Goal: Transaction & Acquisition: Purchase product/service

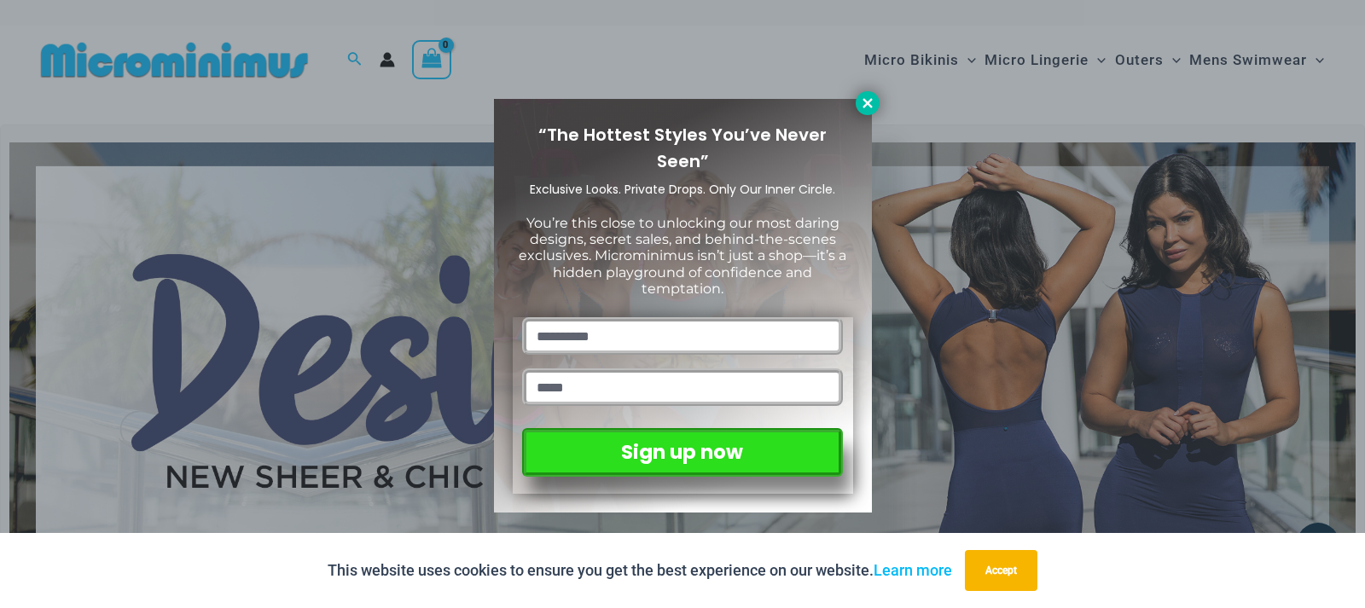
click at [868, 99] on icon at bounding box center [867, 103] width 15 height 15
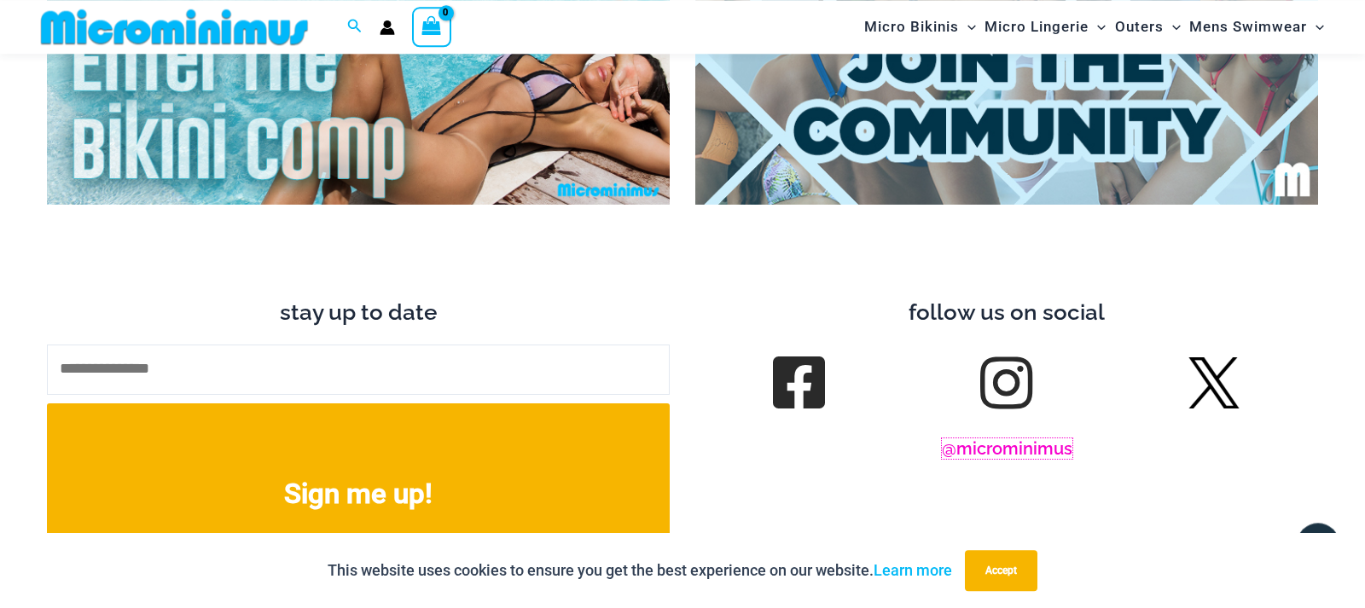
scroll to position [6377, 0]
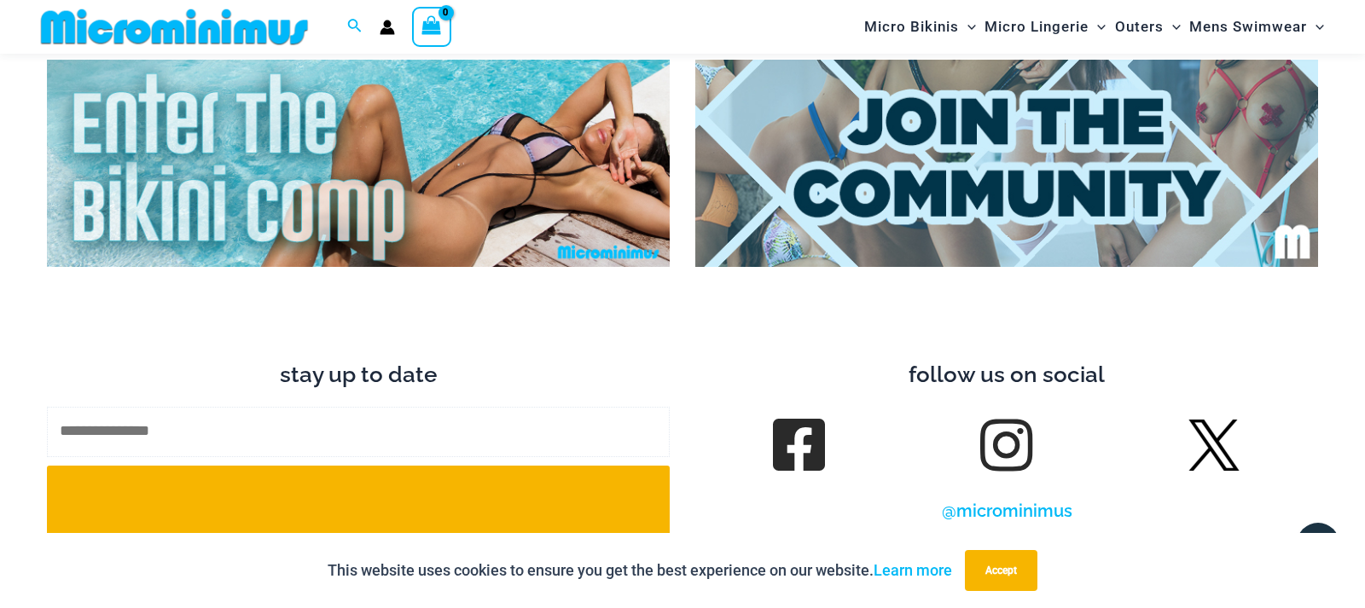
click at [296, 420] on input "text" at bounding box center [358, 432] width 623 height 50
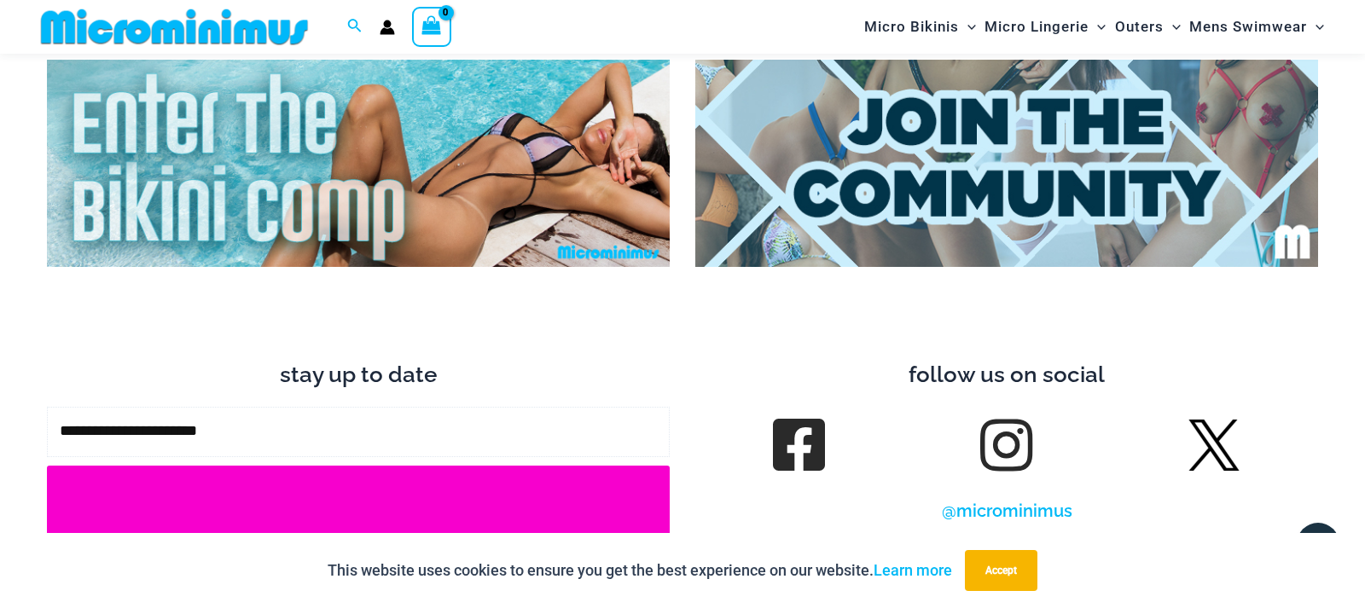
type input "**********"
click at [298, 472] on button "Sign me up!" at bounding box center [358, 556] width 623 height 181
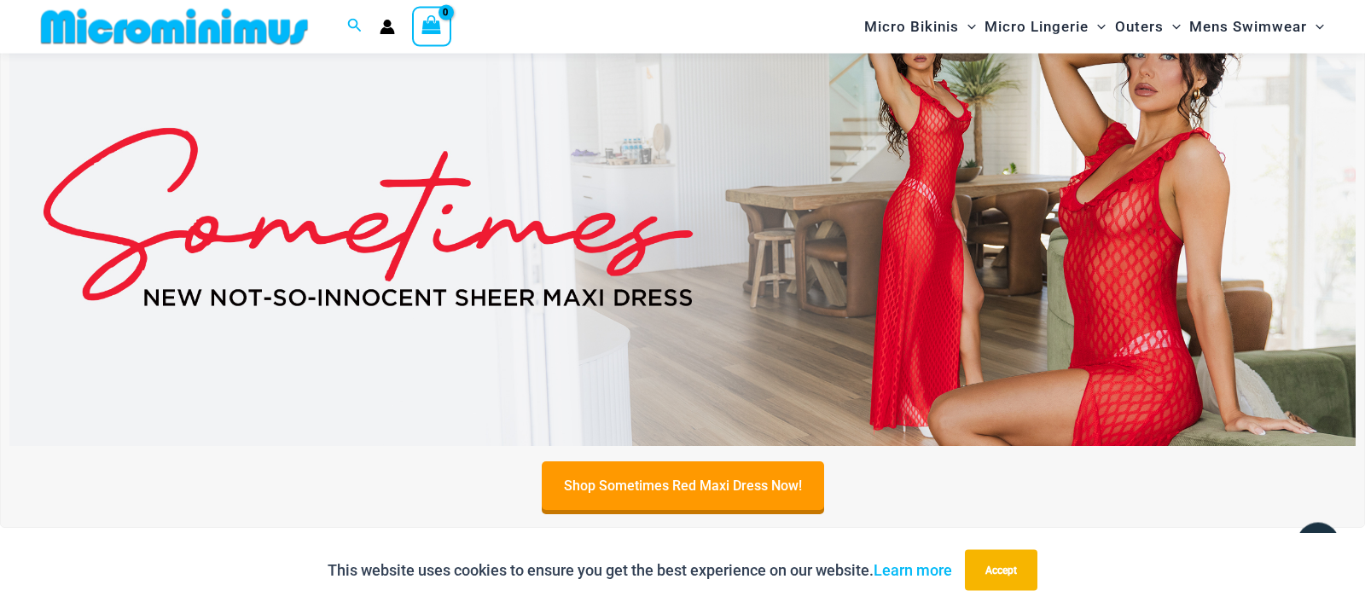
scroll to position [681, 0]
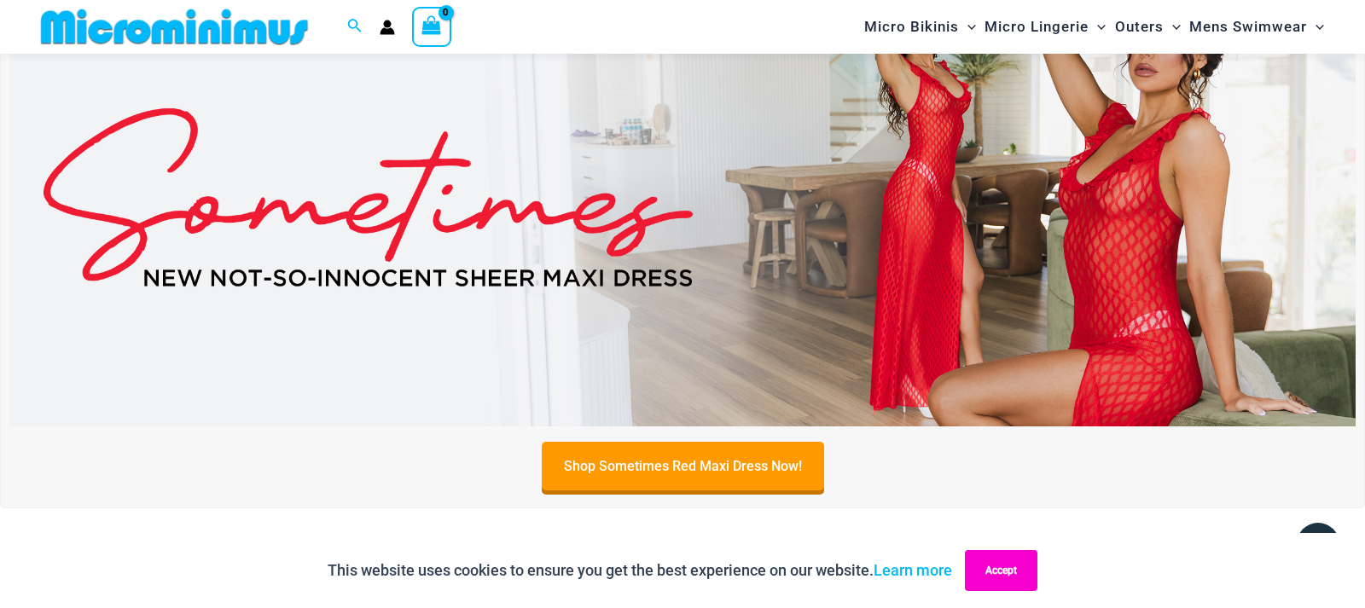
click at [1011, 573] on button "Accept" at bounding box center [1001, 570] width 72 height 41
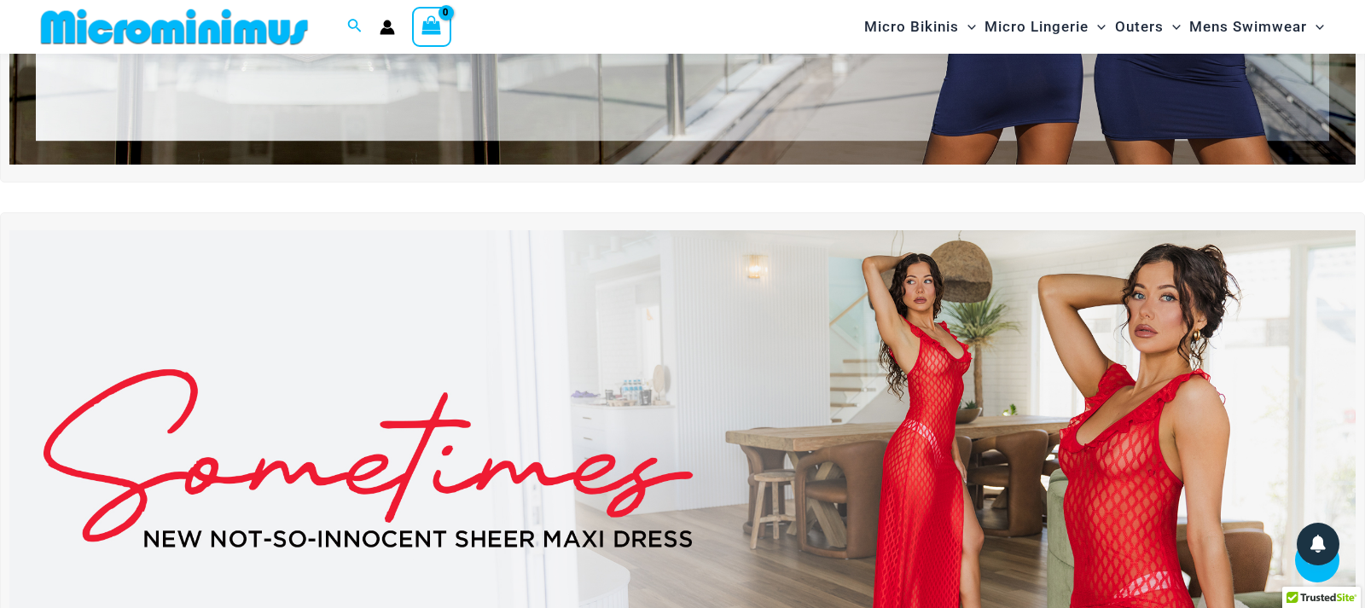
scroll to position [0, 0]
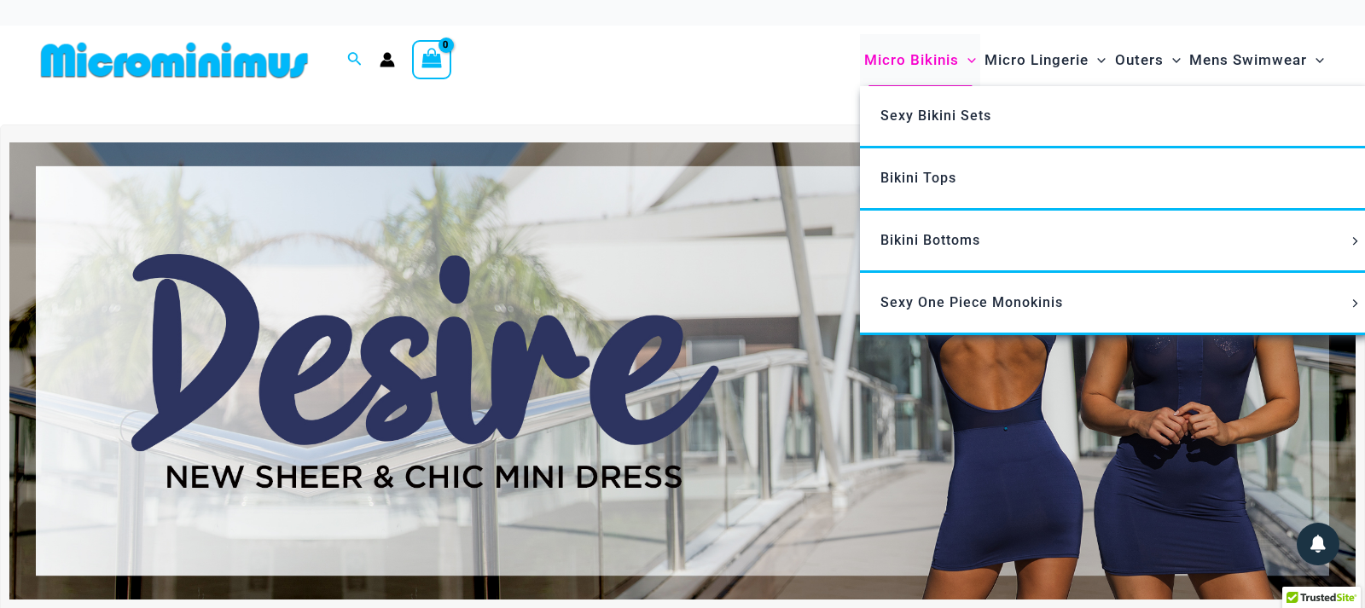
click at [925, 57] on span "Micro Bikinis" at bounding box center [911, 59] width 95 height 43
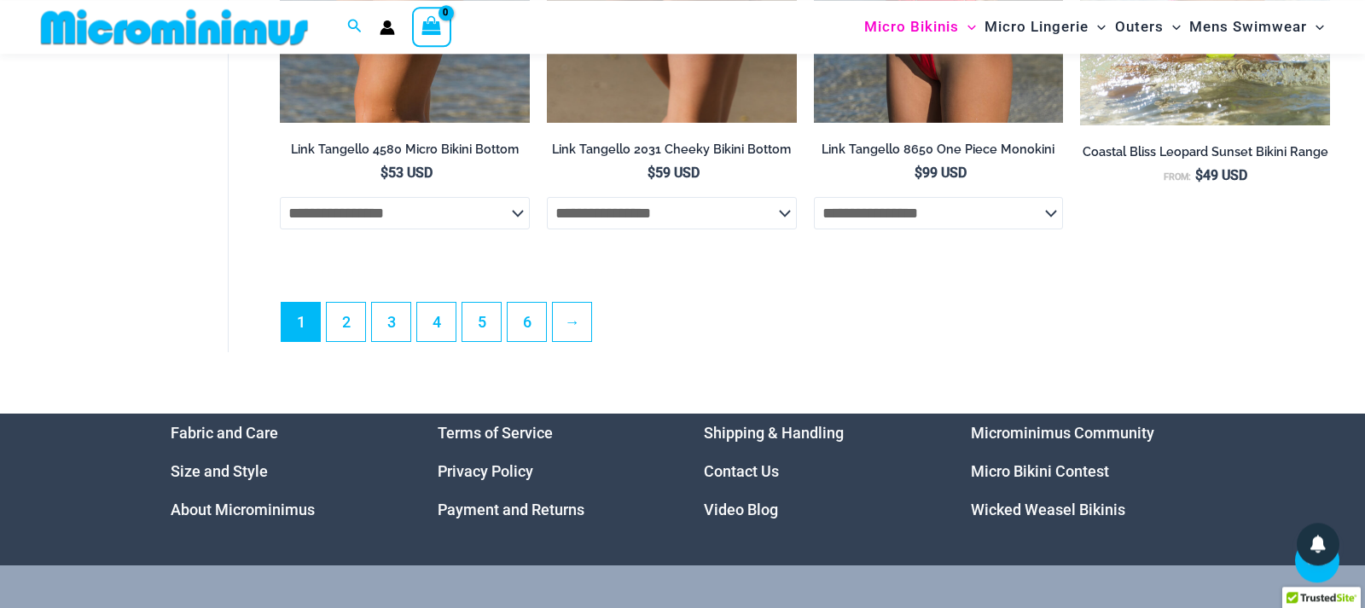
scroll to position [4595, 0]
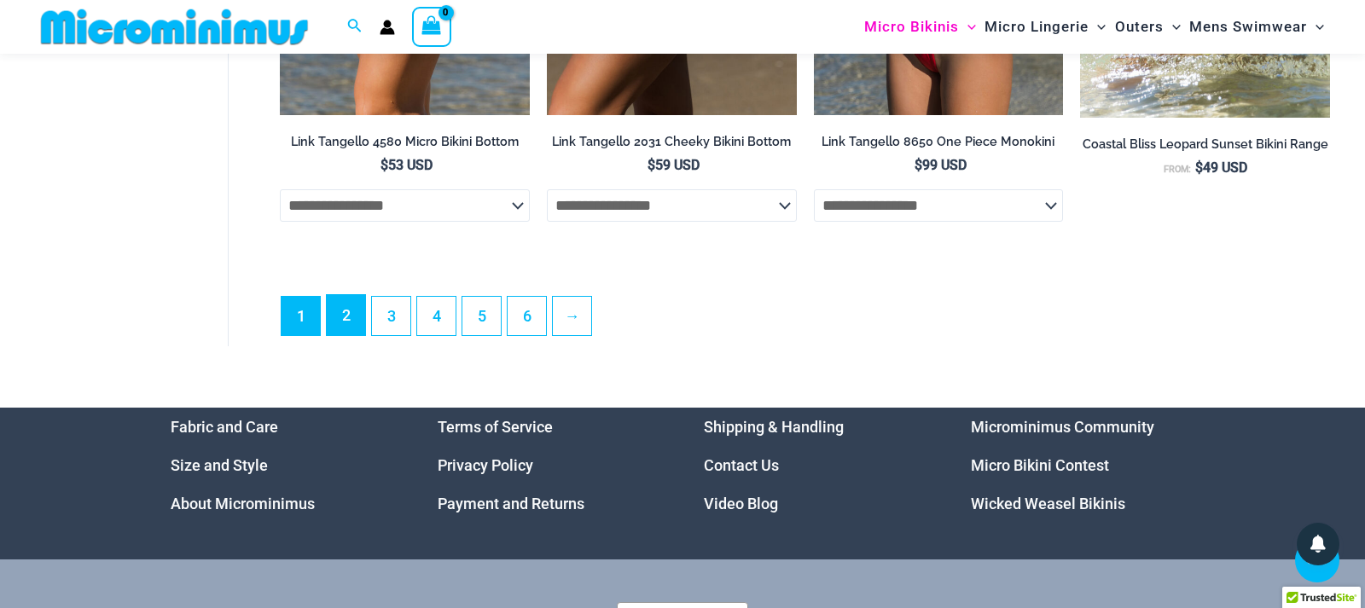
click at [349, 335] on link "2" at bounding box center [346, 315] width 38 height 40
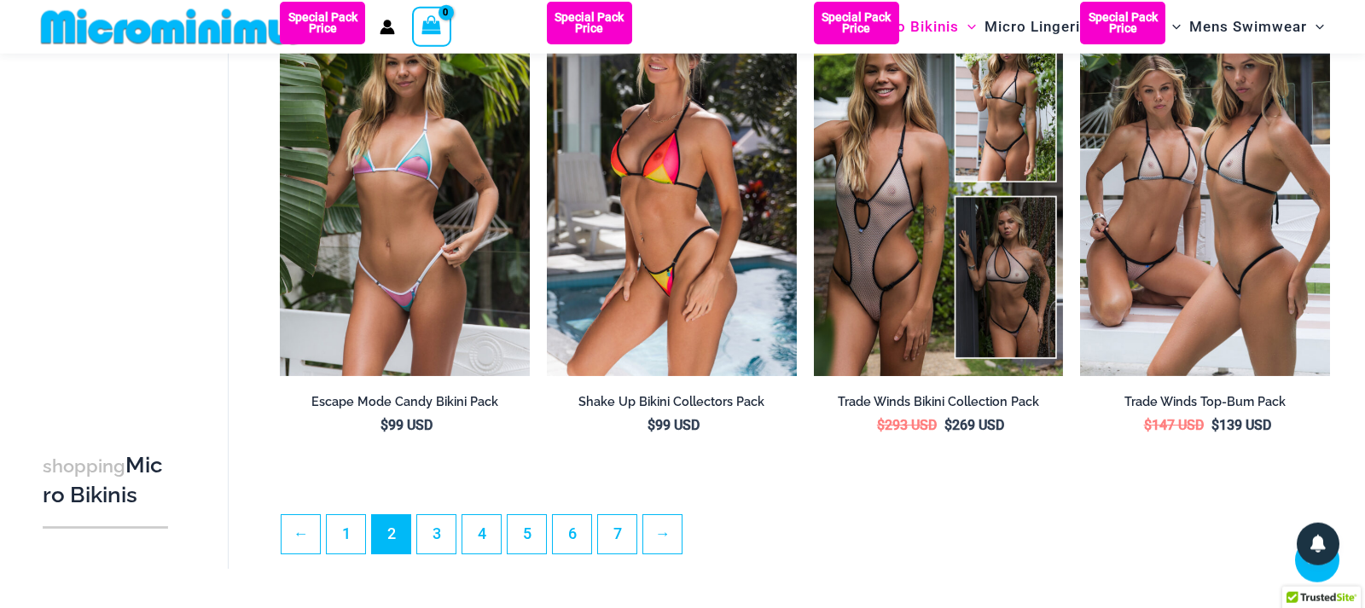
scroll to position [4334, 0]
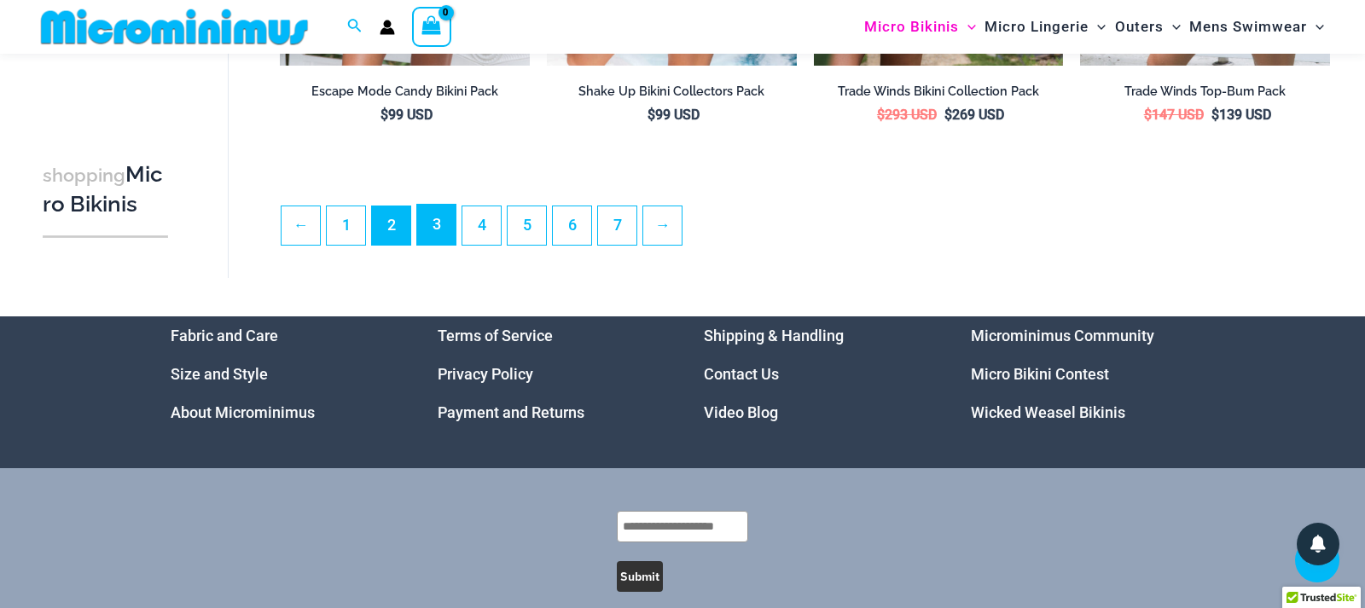
click at [428, 240] on link "3" at bounding box center [436, 225] width 38 height 40
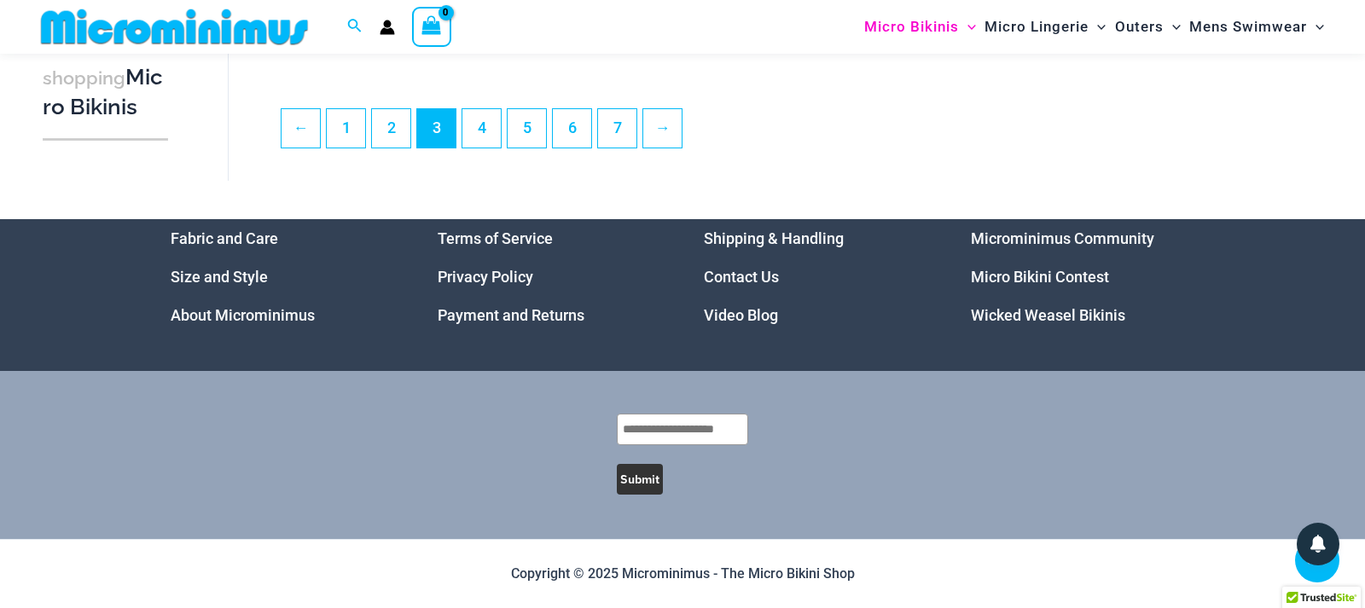
scroll to position [4406, 0]
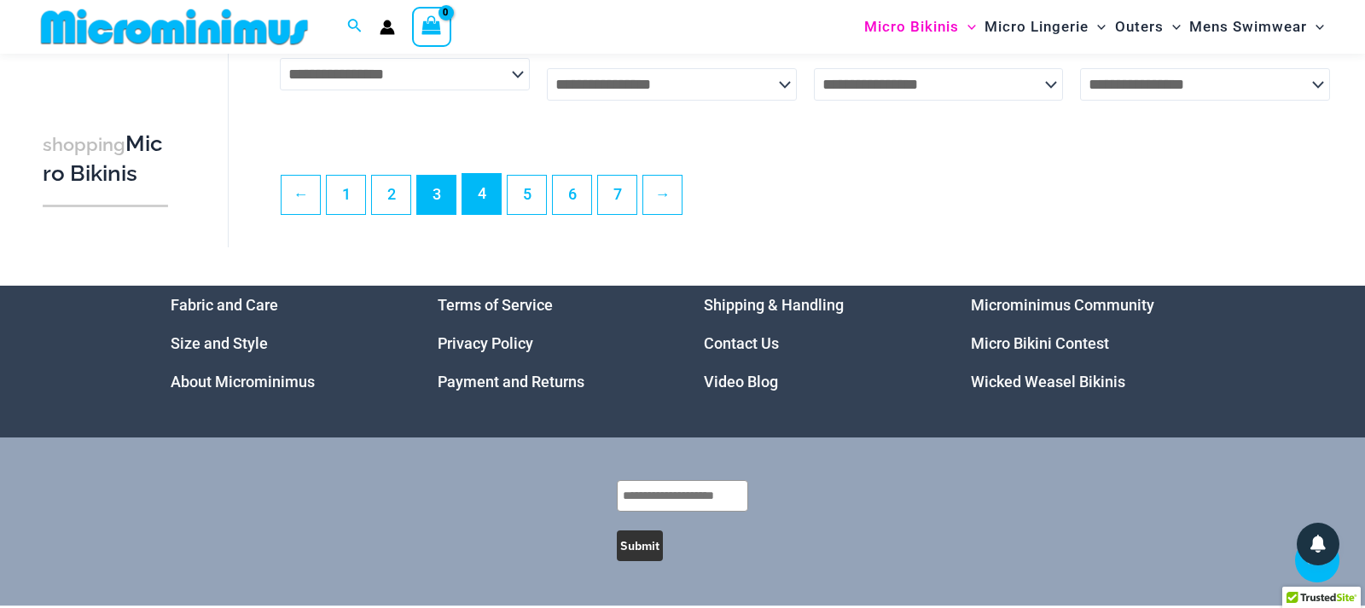
click at [485, 214] on link "4" at bounding box center [481, 194] width 38 height 40
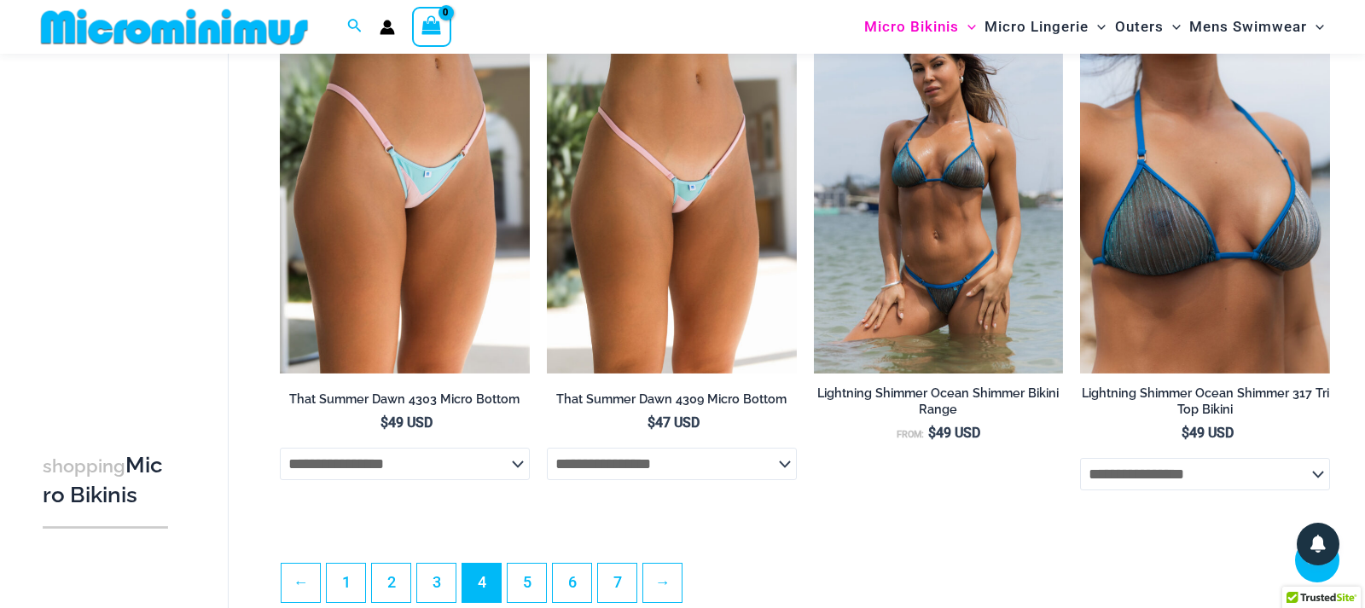
scroll to position [4421, 0]
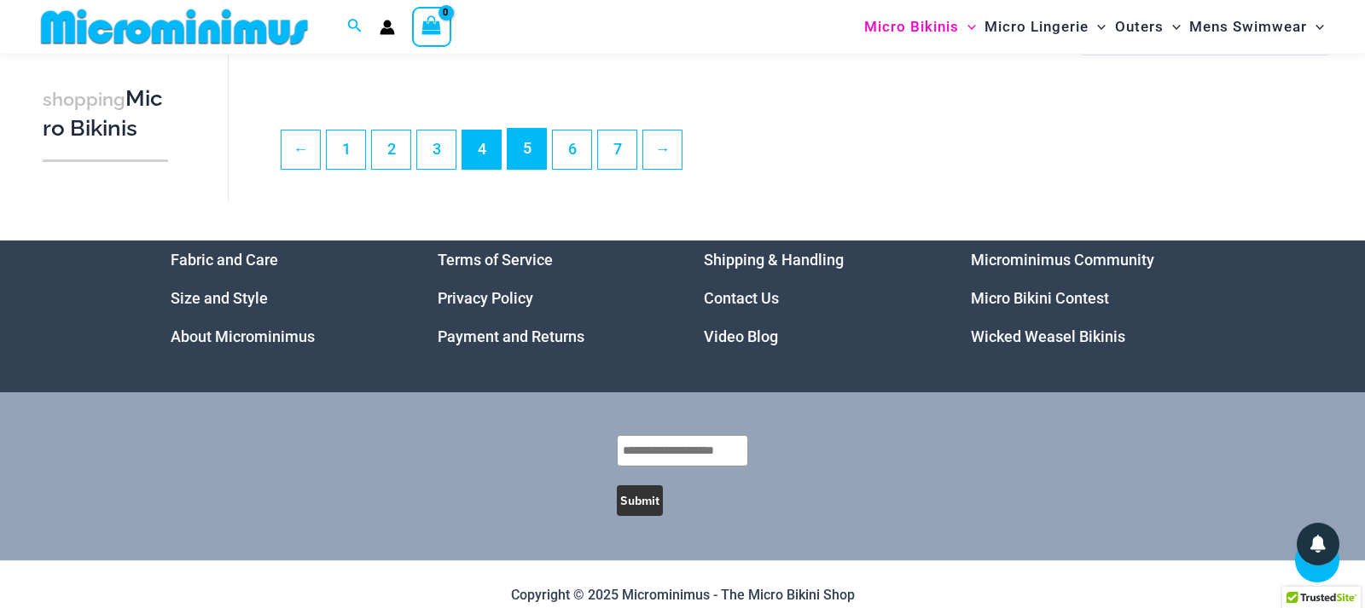
click at [527, 169] on link "5" at bounding box center [526, 149] width 38 height 40
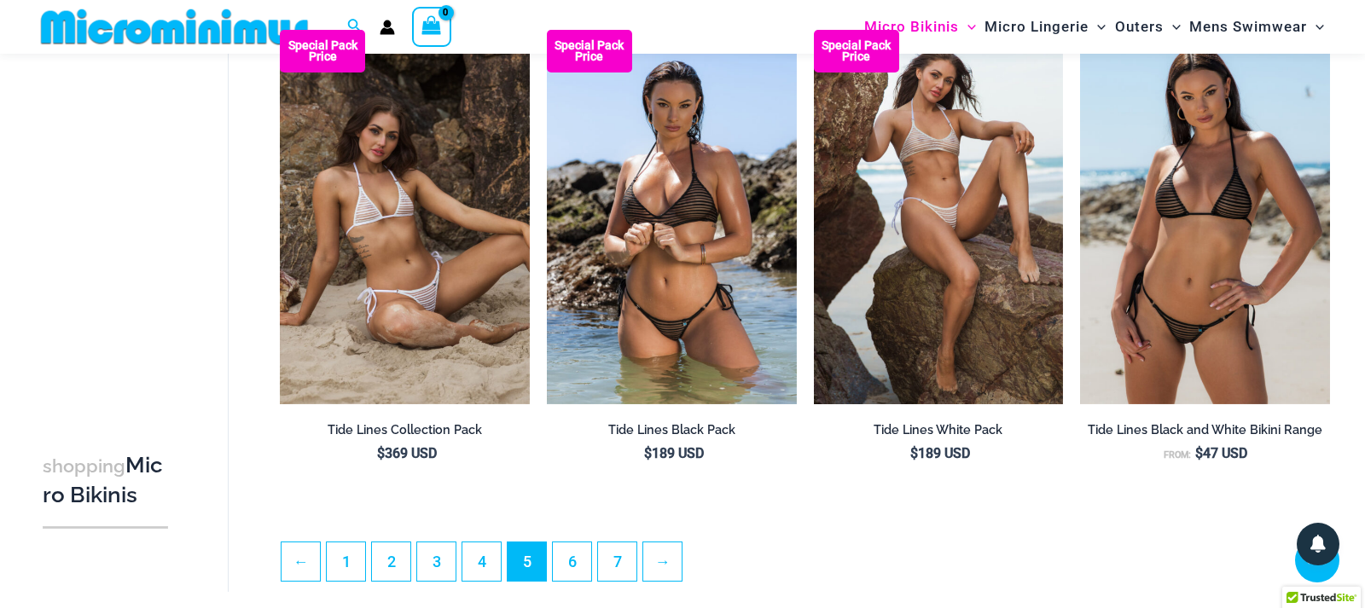
scroll to position [4334, 0]
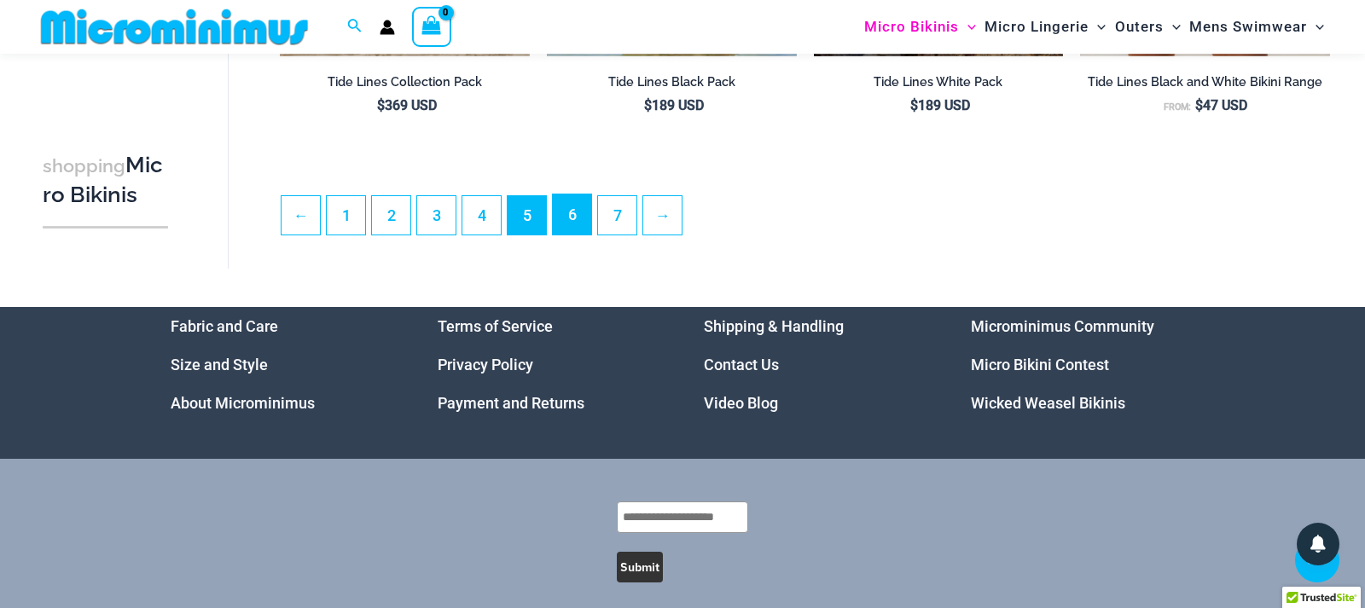
click at [573, 235] on link "6" at bounding box center [572, 214] width 38 height 40
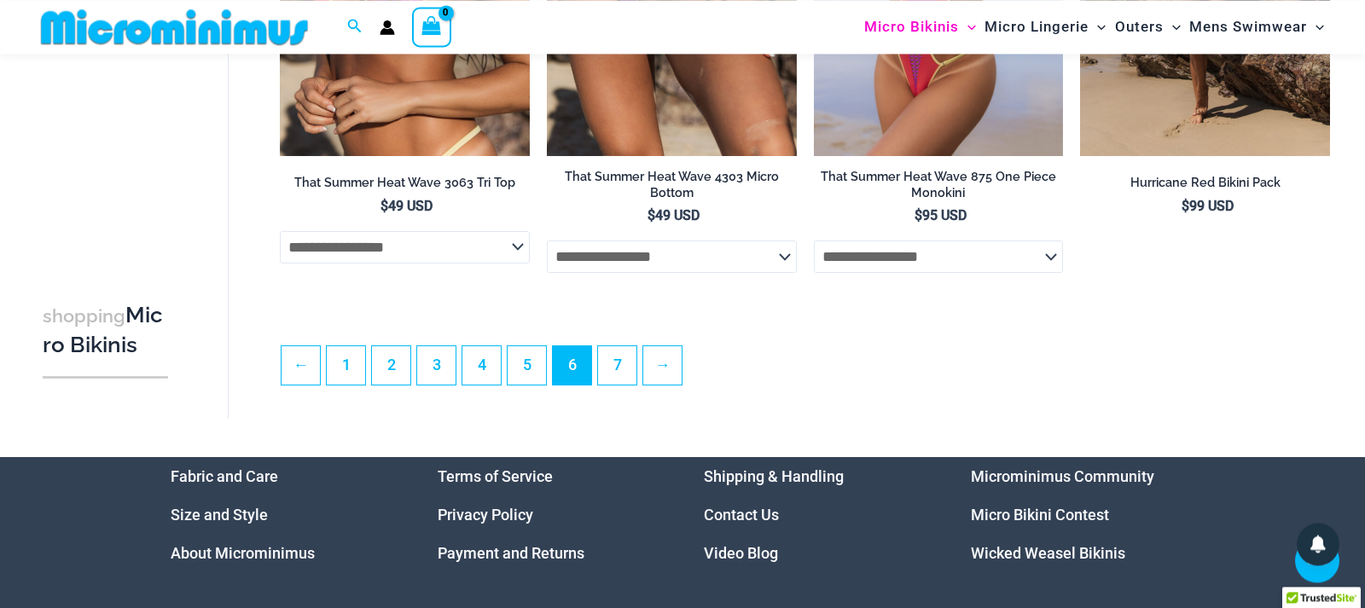
scroll to position [4334, 0]
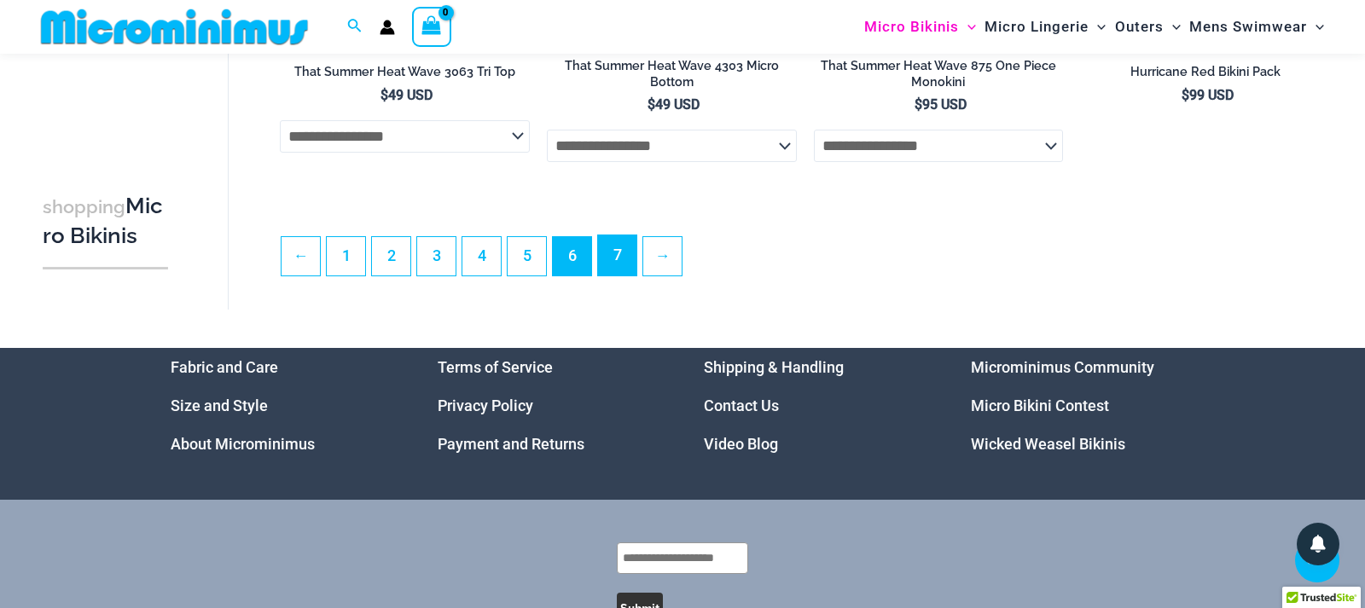
click at [625, 272] on link "7" at bounding box center [617, 255] width 38 height 40
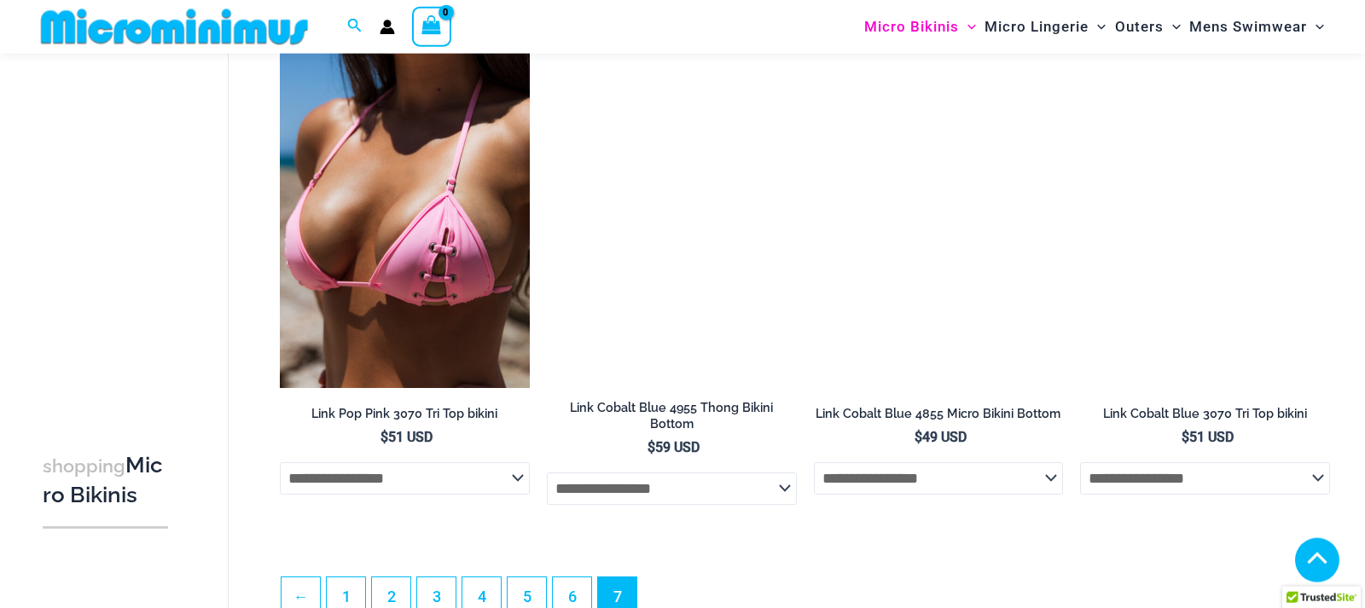
scroll to position [2208, 0]
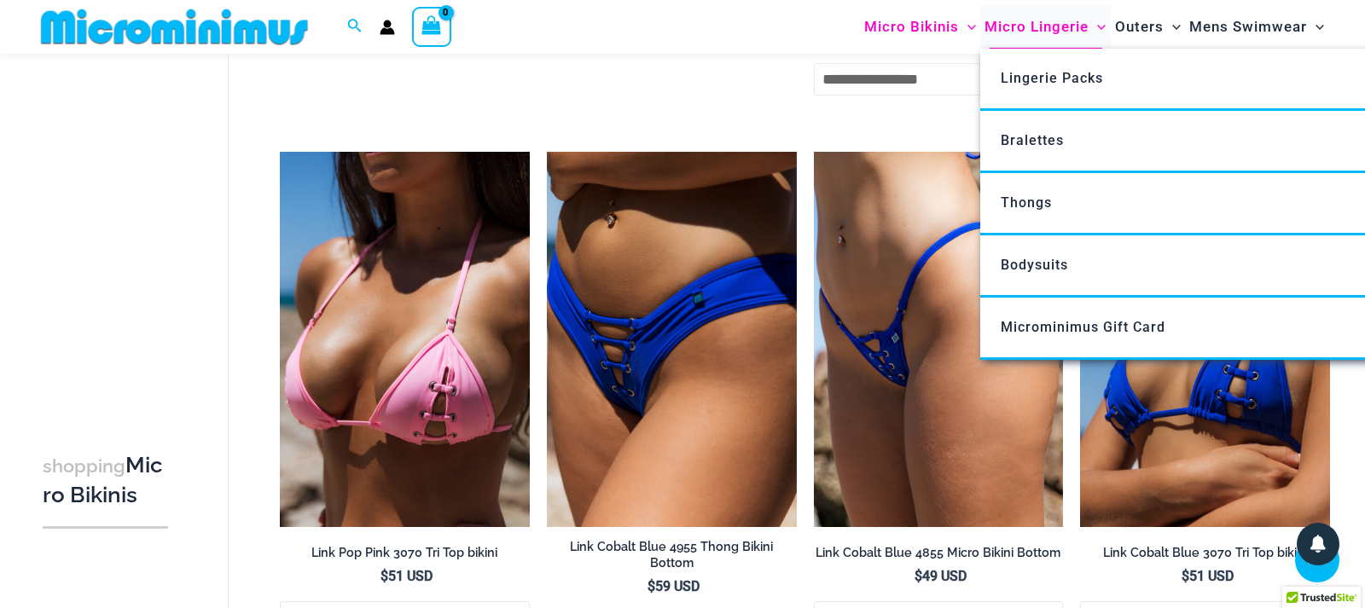
click at [1026, 22] on span "Micro Lingerie" at bounding box center [1036, 26] width 104 height 43
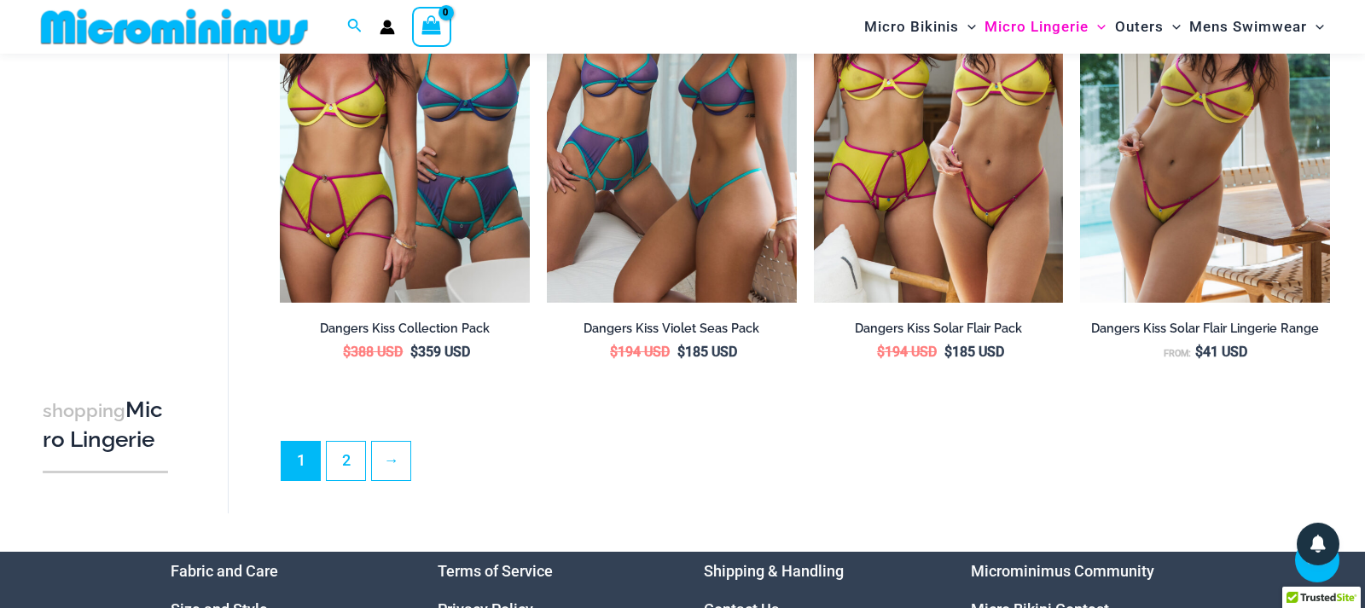
scroll to position [4436, 0]
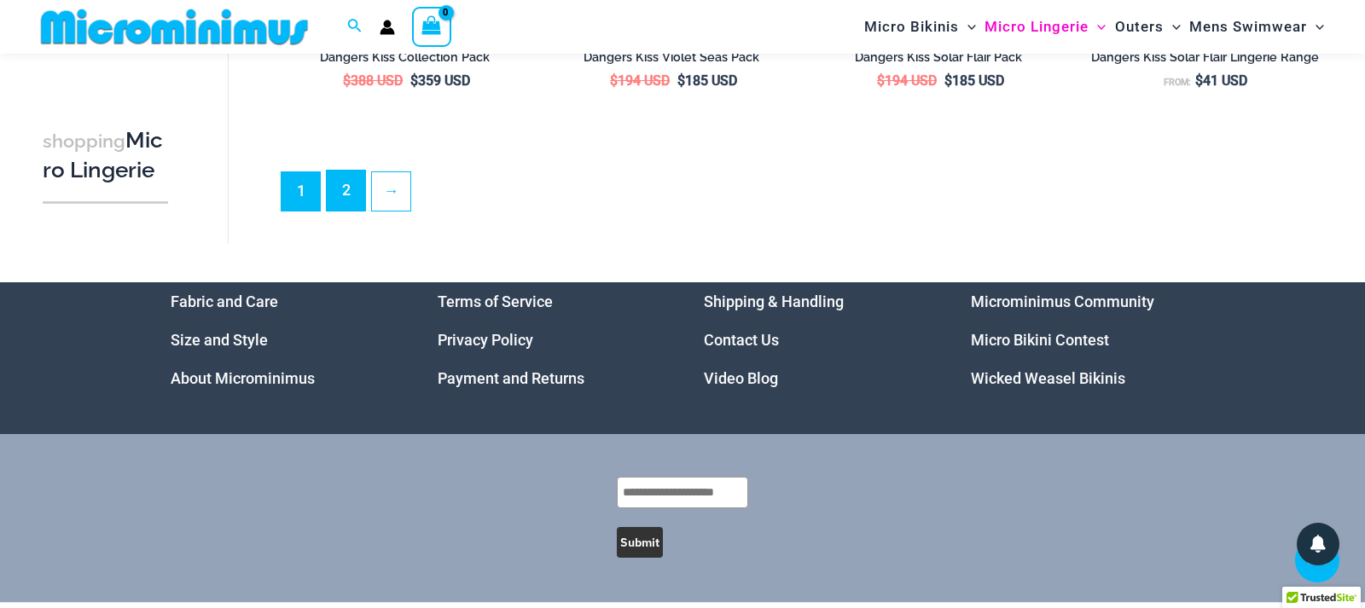
click at [340, 197] on link "2" at bounding box center [346, 191] width 38 height 40
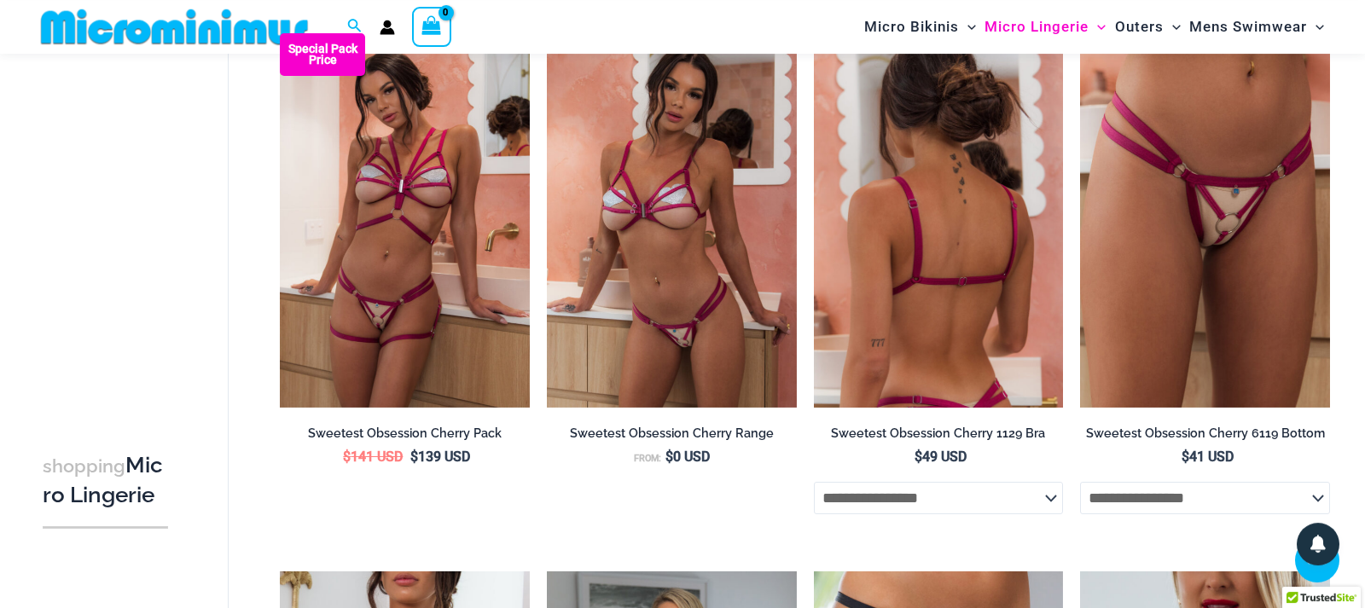
scroll to position [2681, 0]
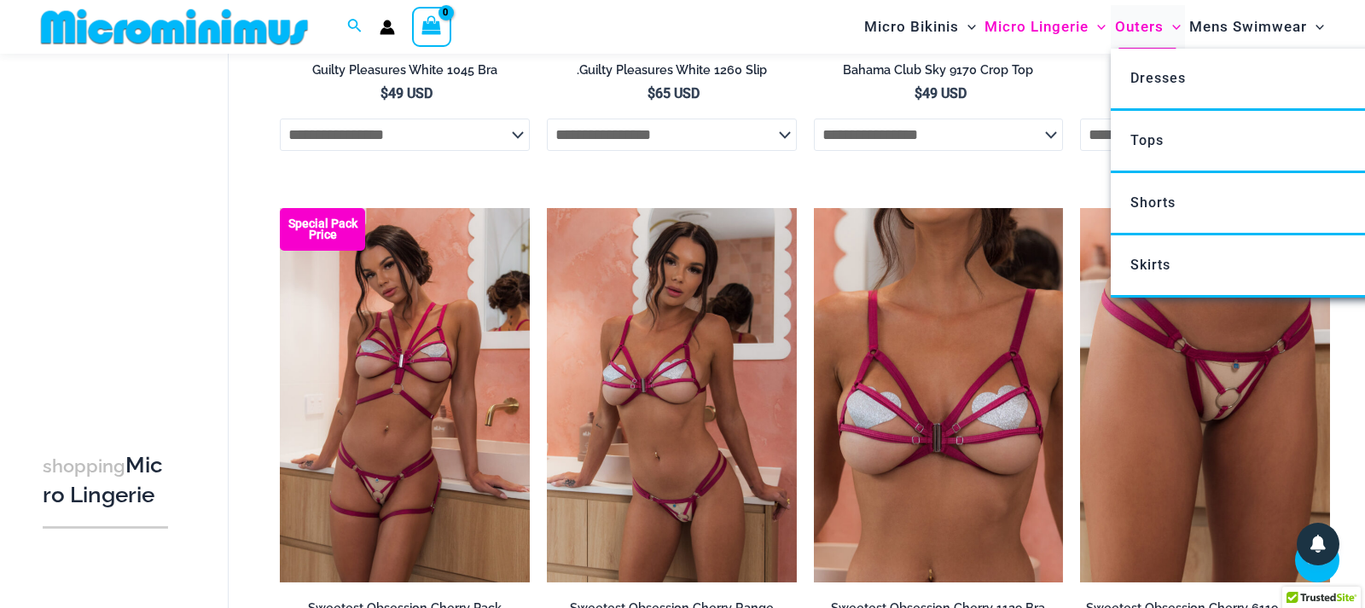
click at [1142, 24] on span "Outers" at bounding box center [1139, 26] width 49 height 43
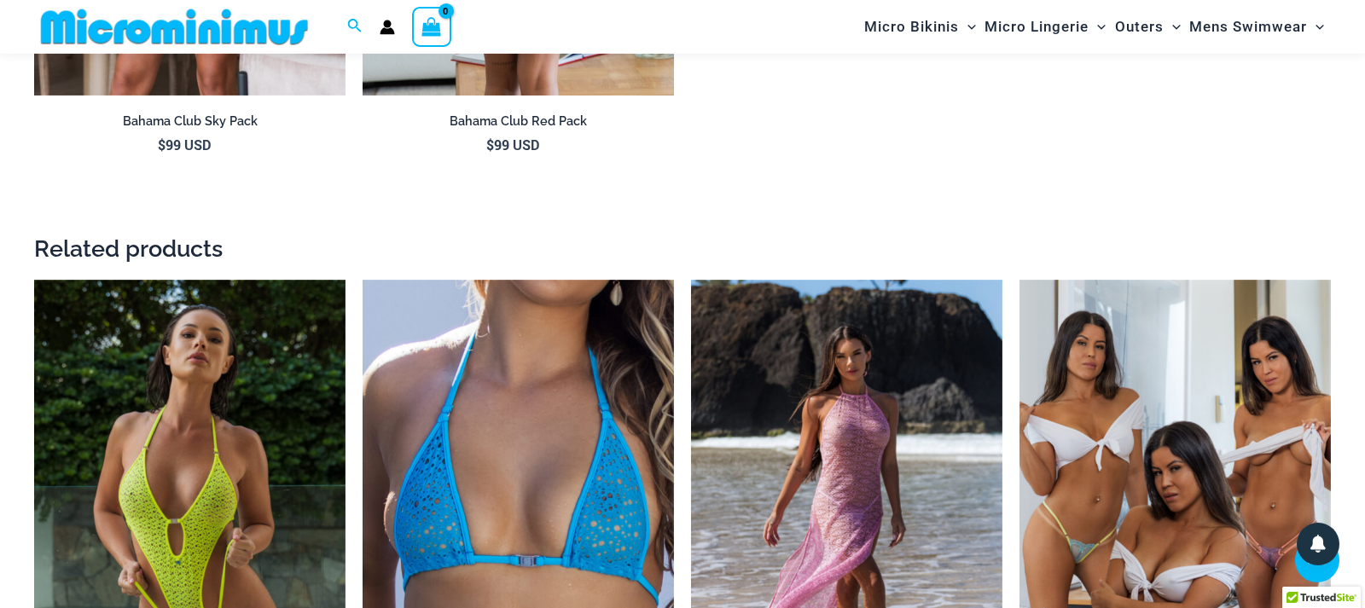
scroll to position [2246, 0]
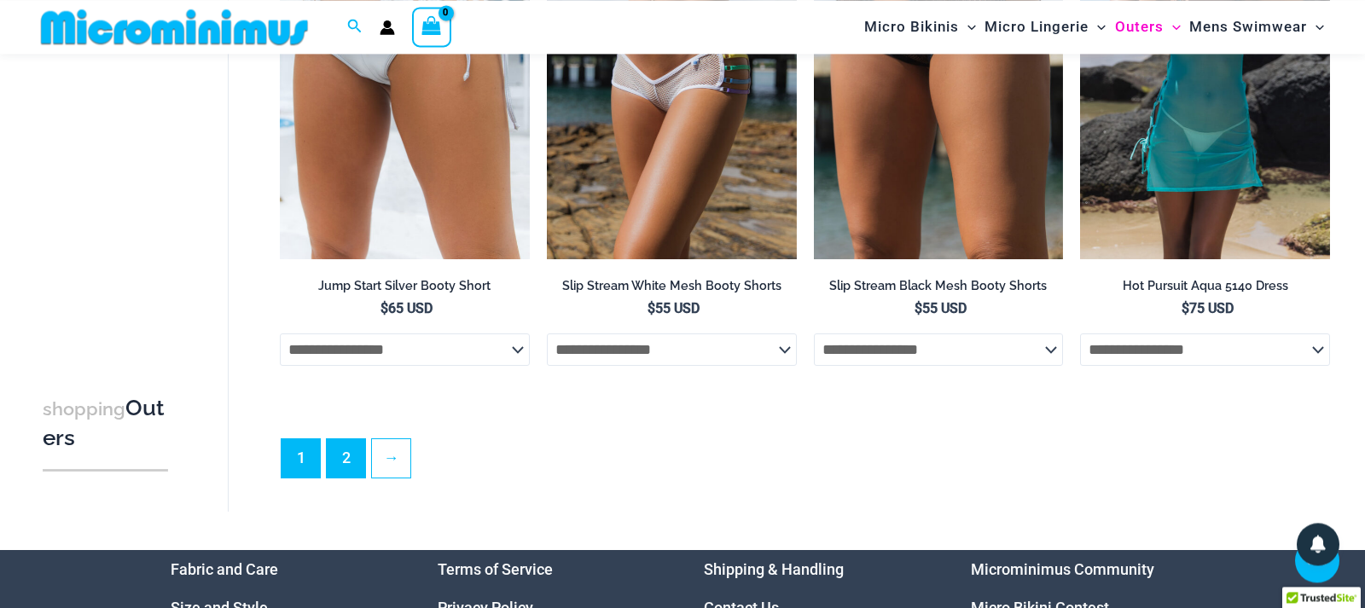
scroll to position [4247, 0]
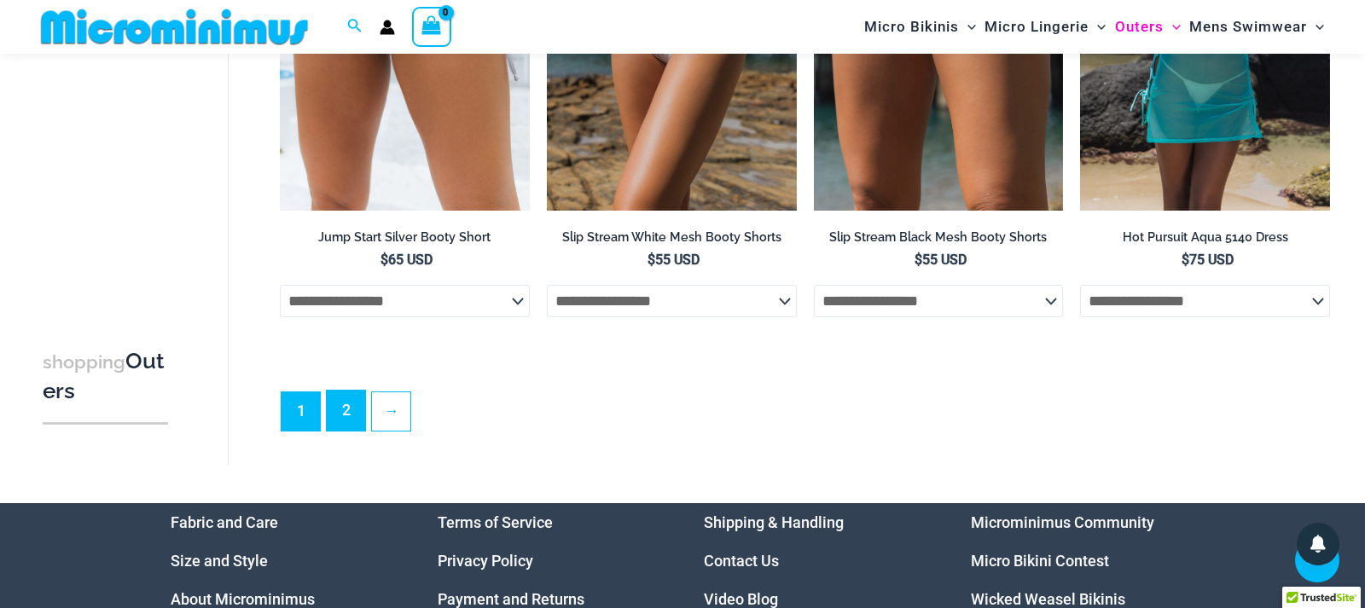
click at [346, 408] on link "2" at bounding box center [346, 411] width 38 height 40
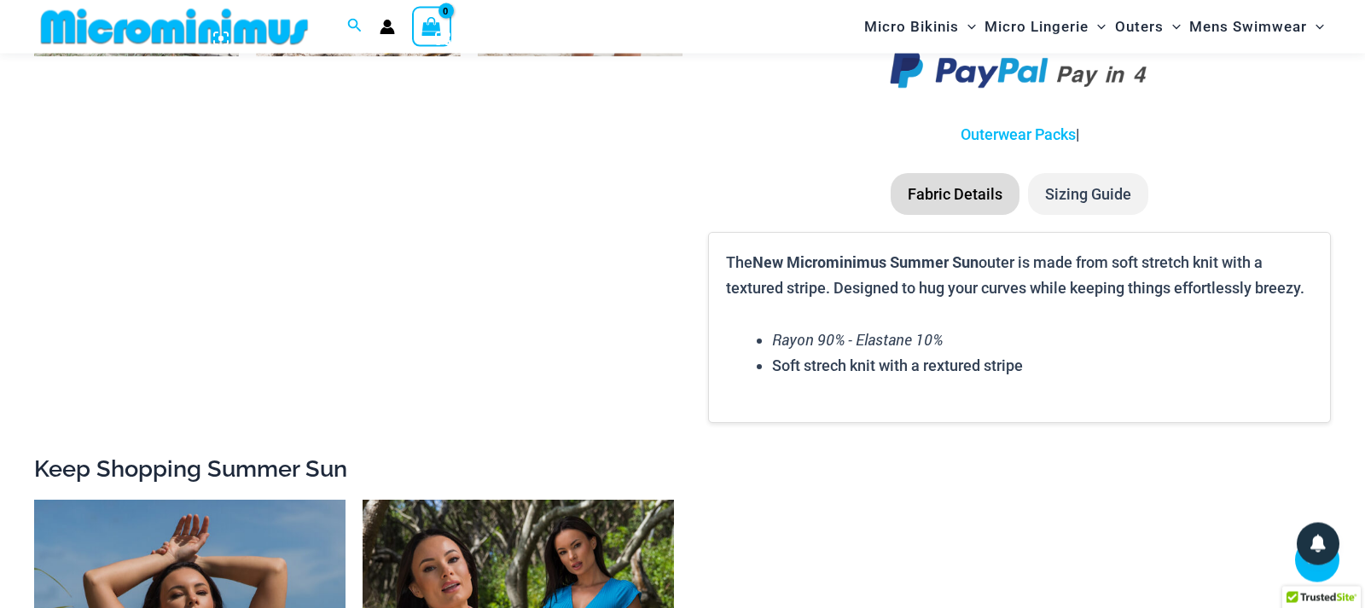
scroll to position [1724, 0]
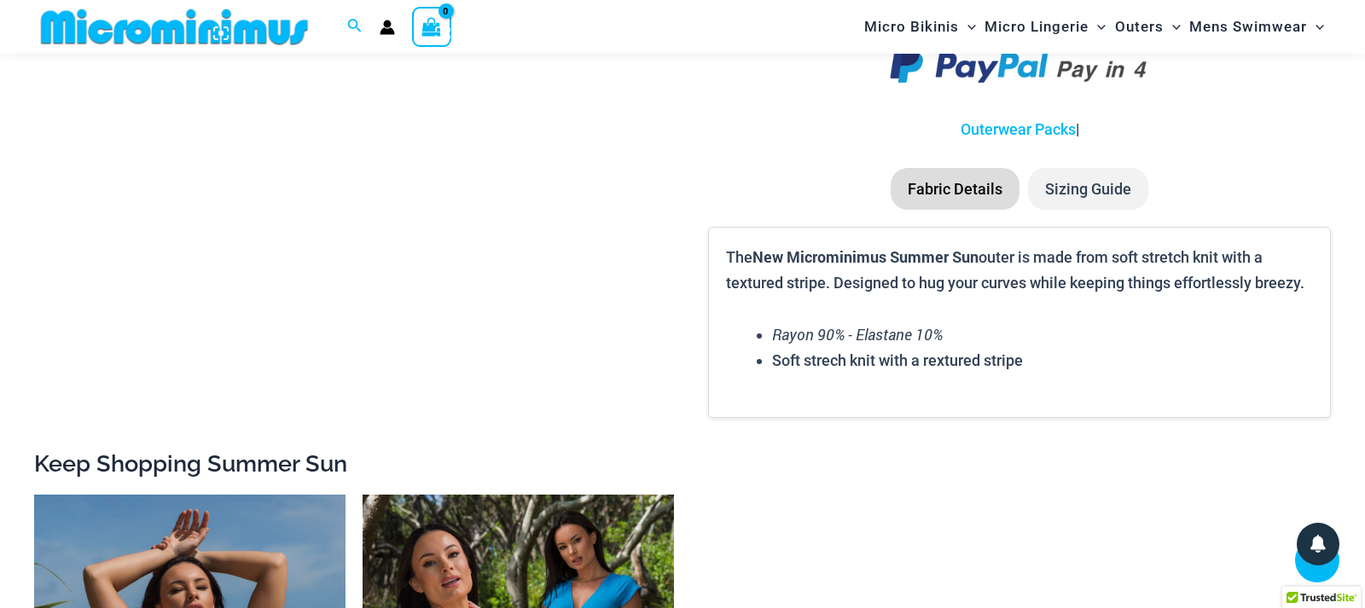
click at [930, 196] on li "Fabric Details" at bounding box center [954, 189] width 129 height 43
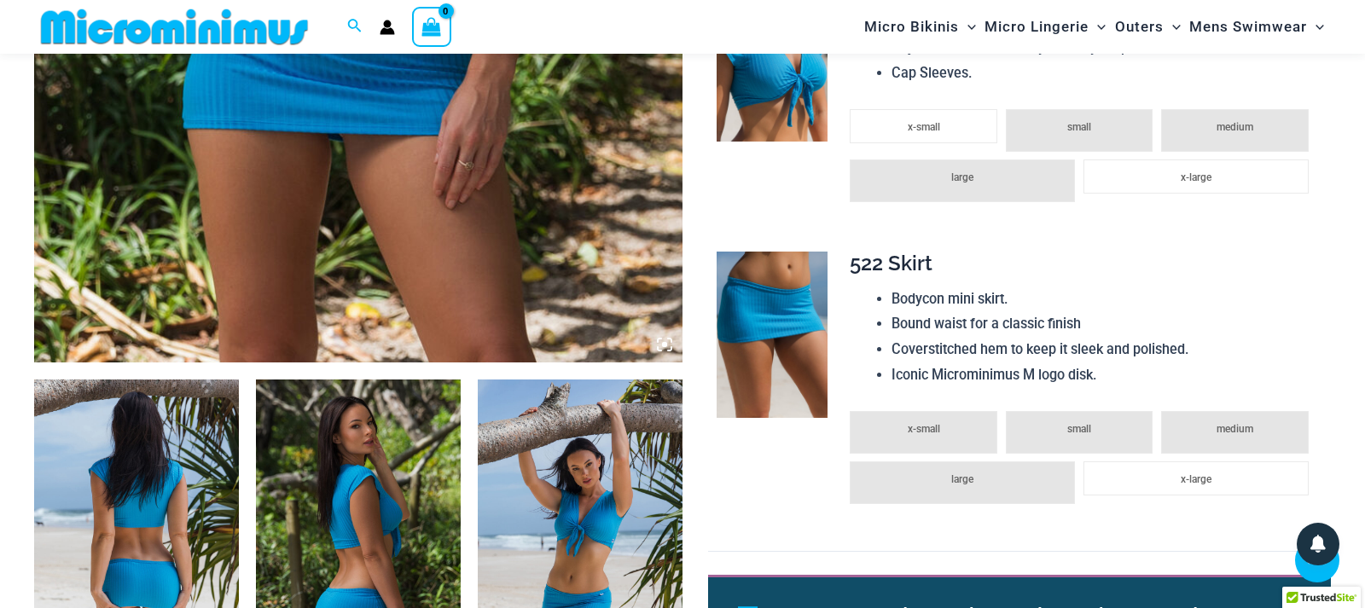
scroll to position [768, 0]
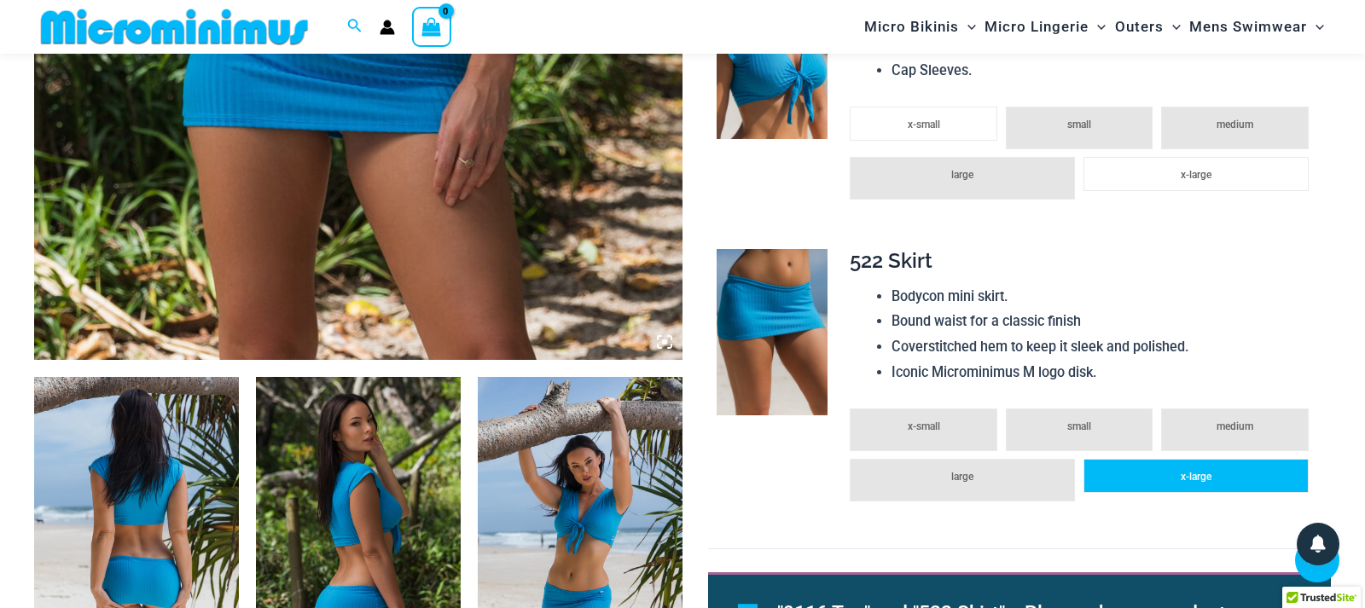
click at [1205, 488] on li "x-large" at bounding box center [1195, 476] width 225 height 34
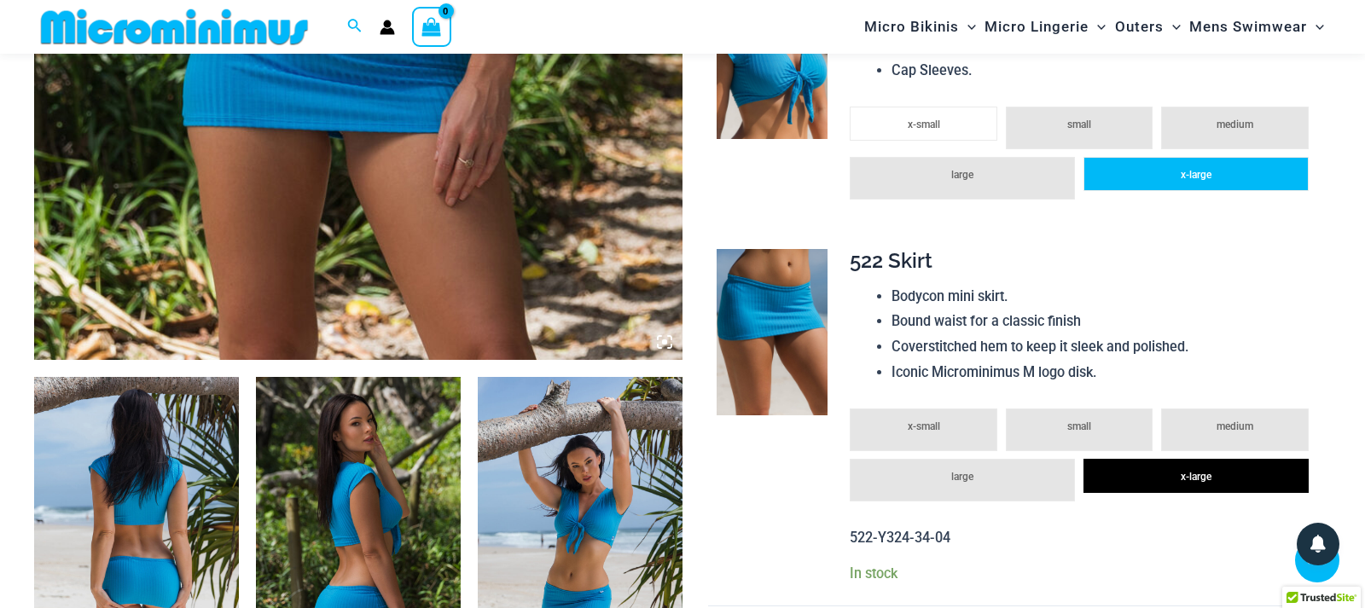
click at [1210, 170] on li "x-large" at bounding box center [1195, 174] width 225 height 34
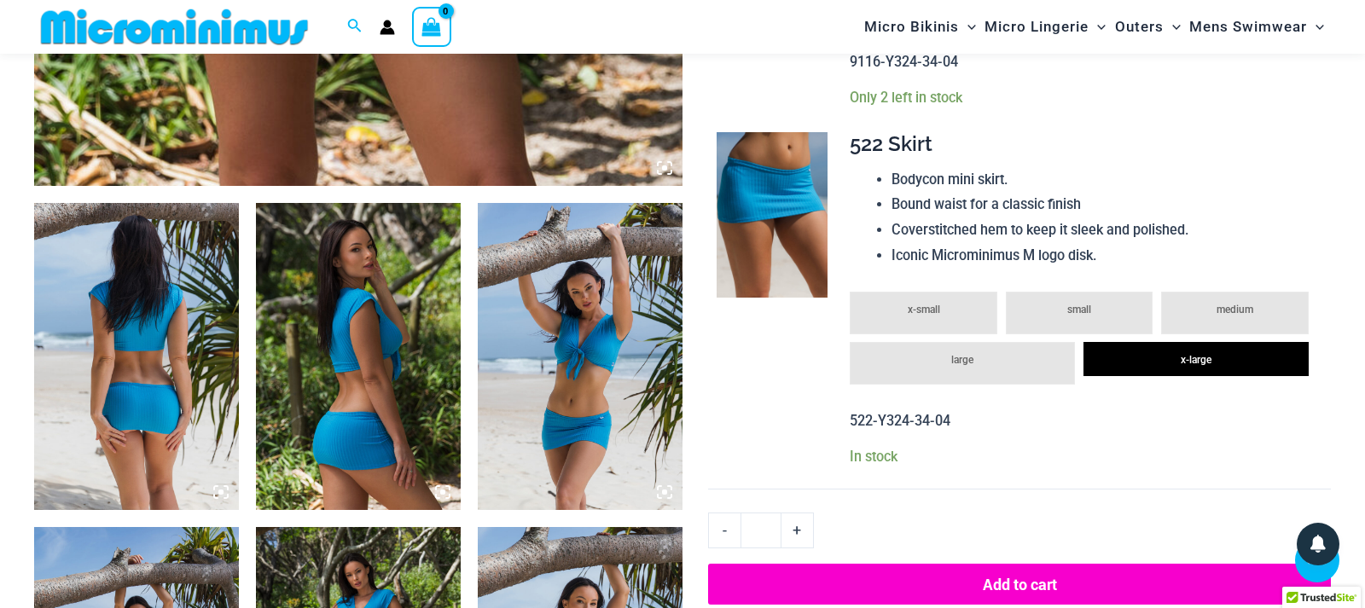
scroll to position [1202, 0]
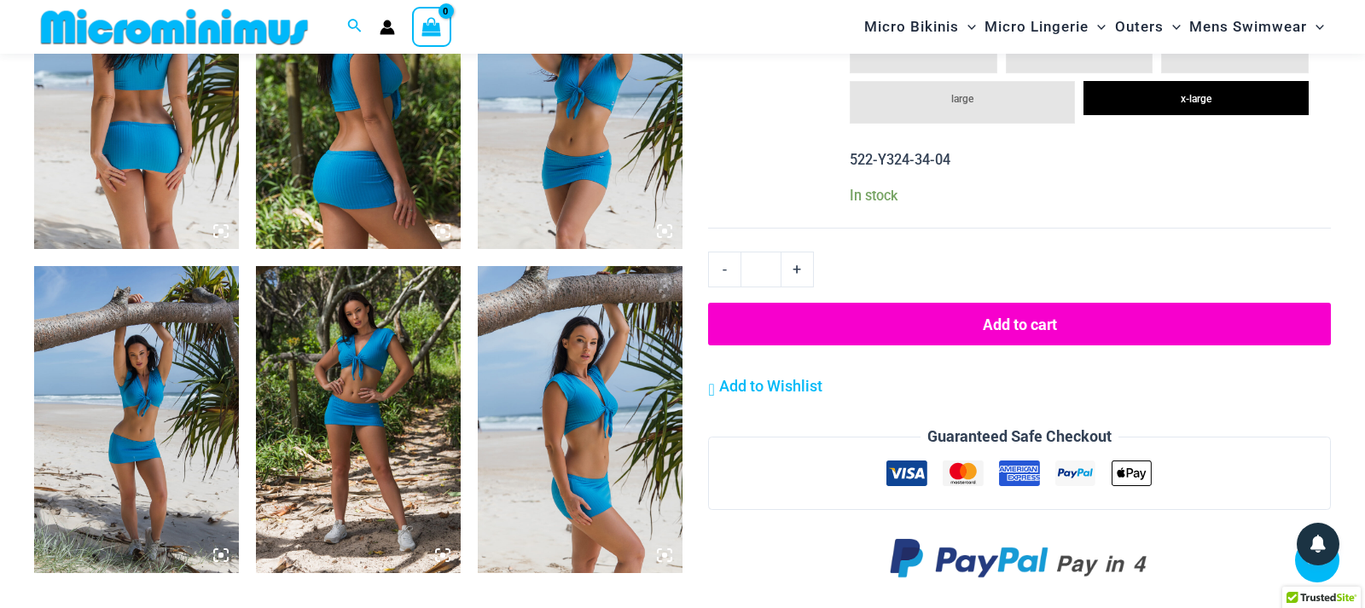
click at [1032, 313] on button "Add to cart" at bounding box center [1019, 324] width 623 height 43
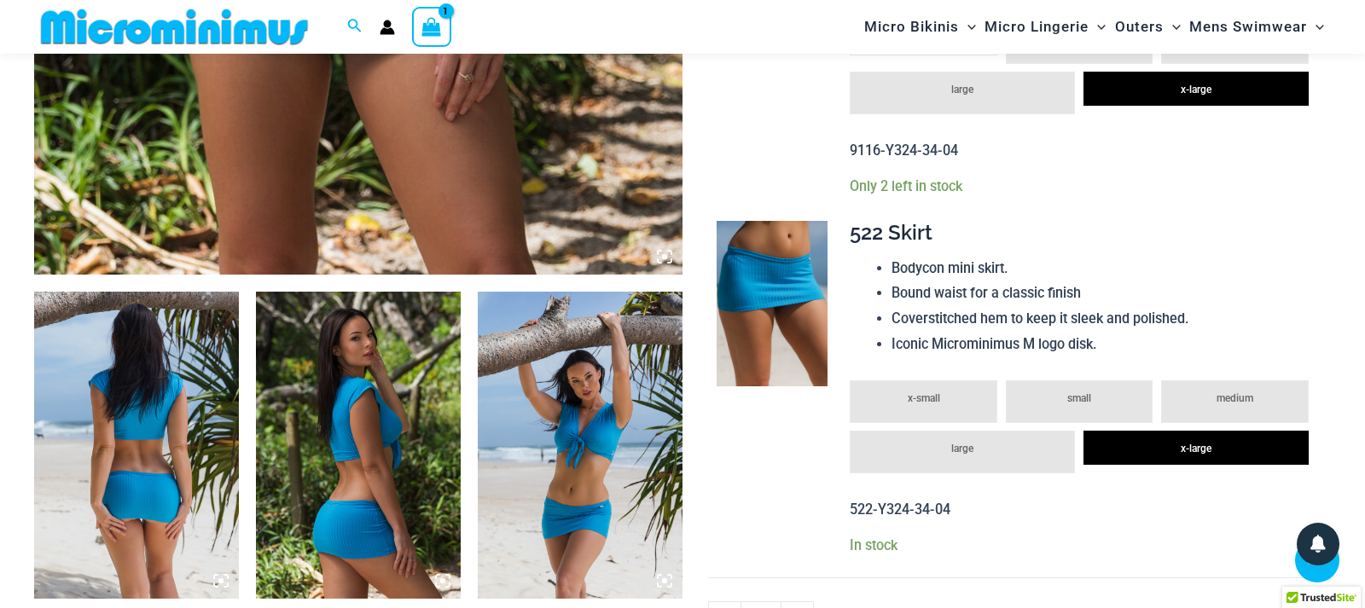
scroll to position [0, 0]
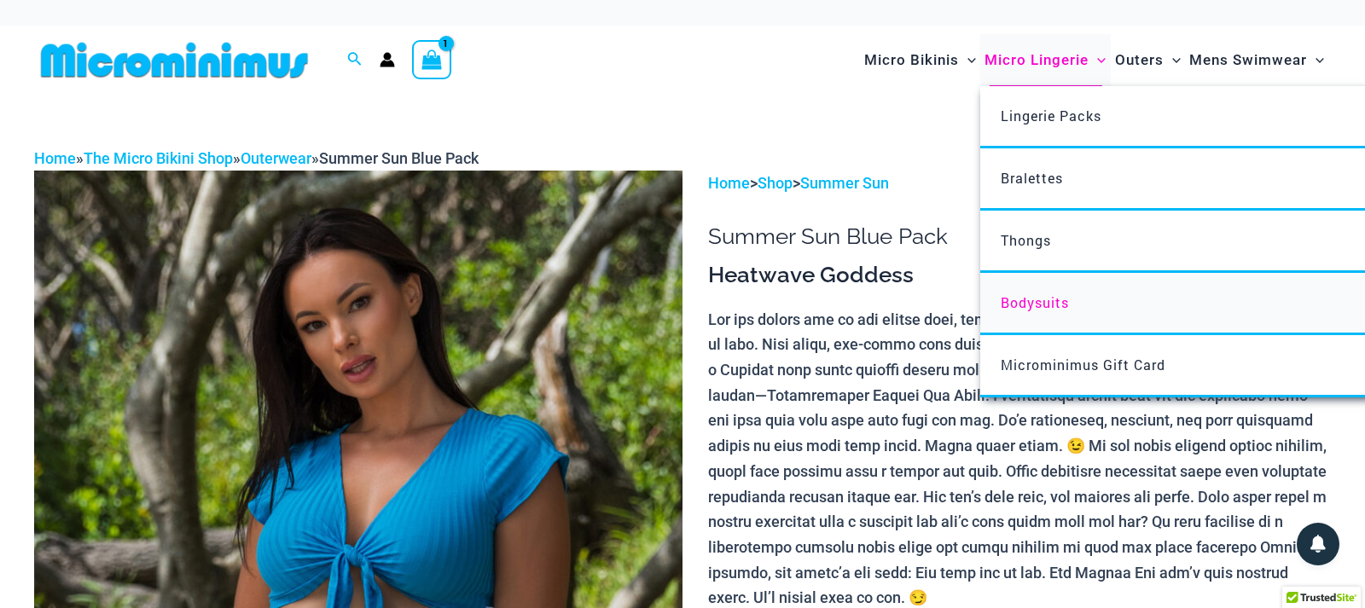
click at [1041, 310] on span "Bodysuits" at bounding box center [1034, 302] width 68 height 18
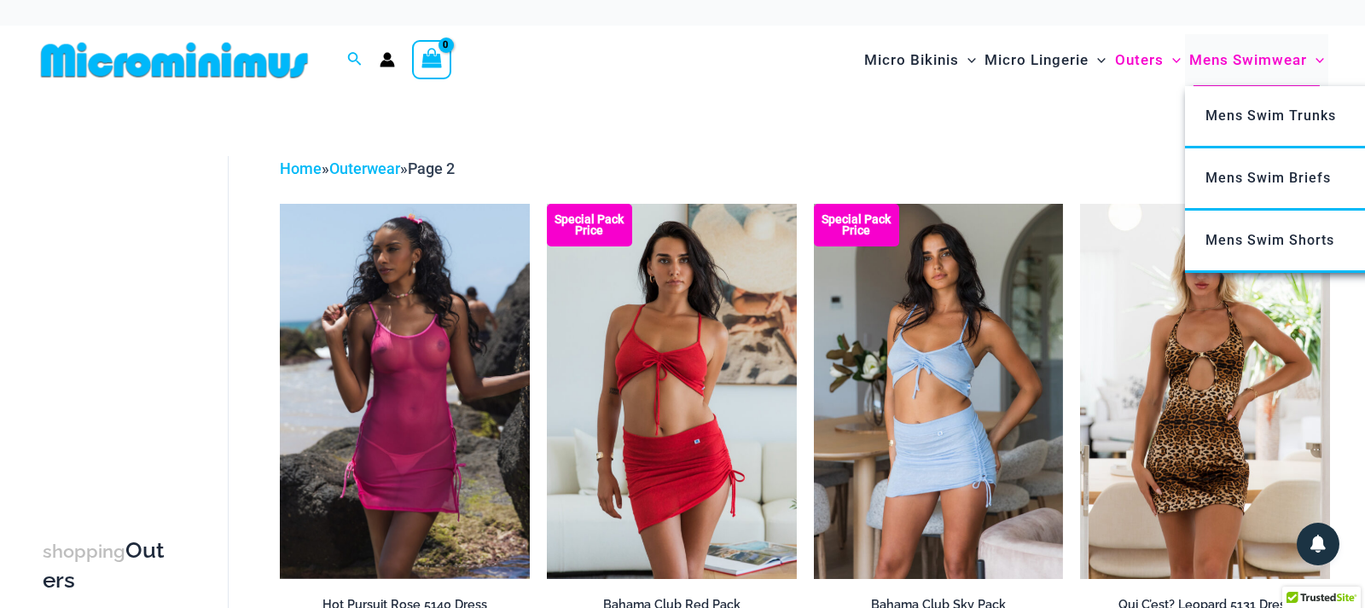
click at [1250, 62] on span "Mens Swimwear" at bounding box center [1248, 59] width 118 height 43
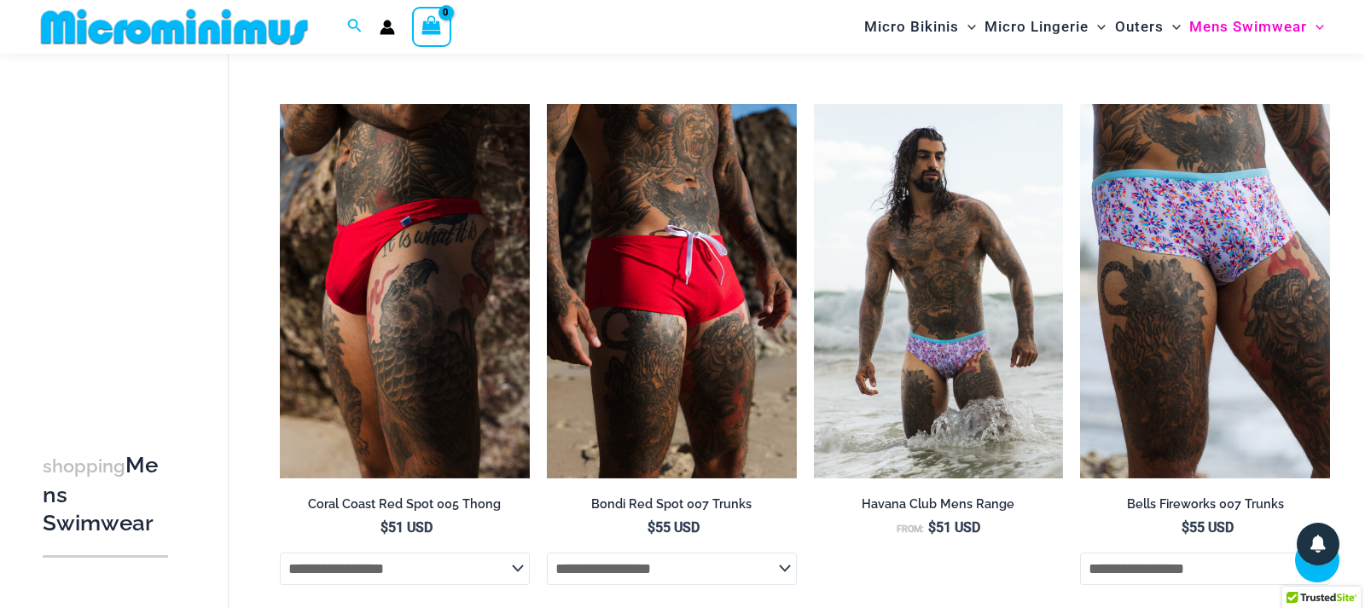
scroll to position [1029, 0]
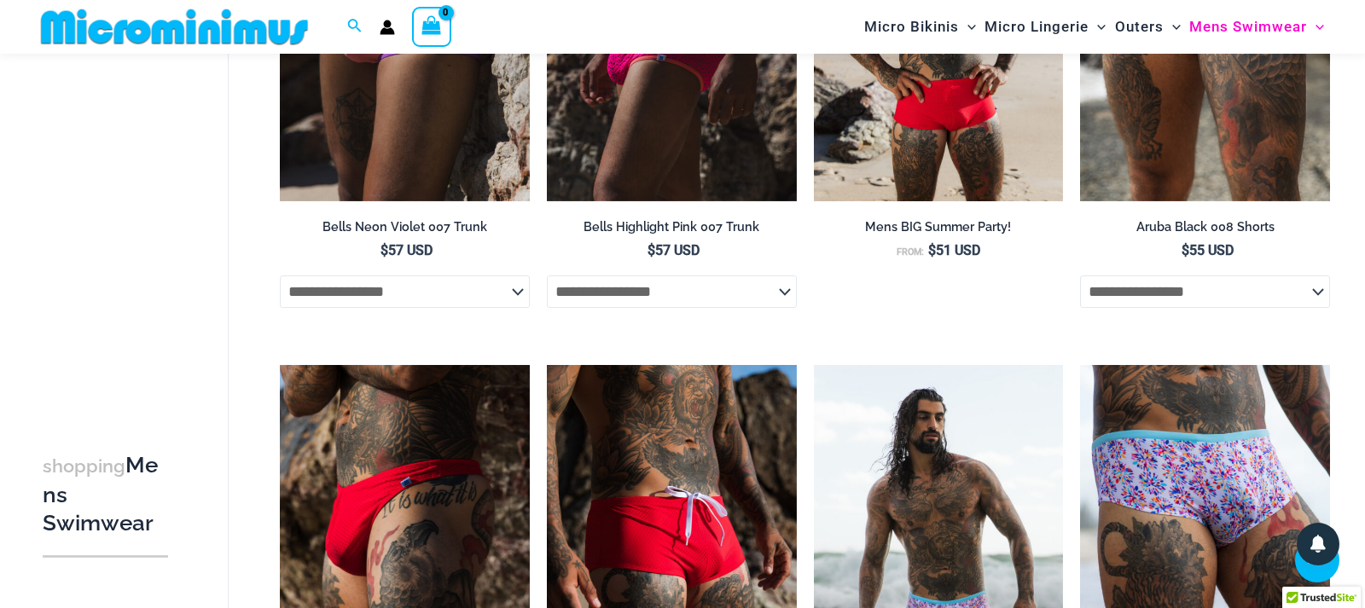
click at [244, 32] on img at bounding box center [174, 27] width 281 height 38
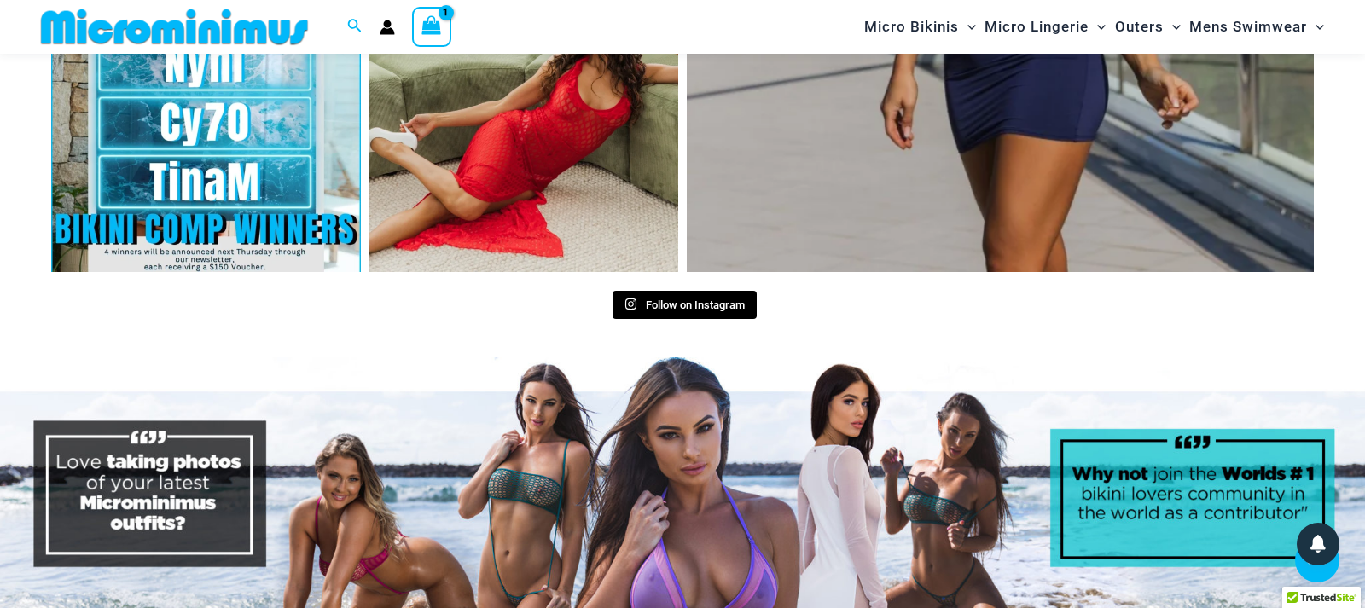
scroll to position [7901, 0]
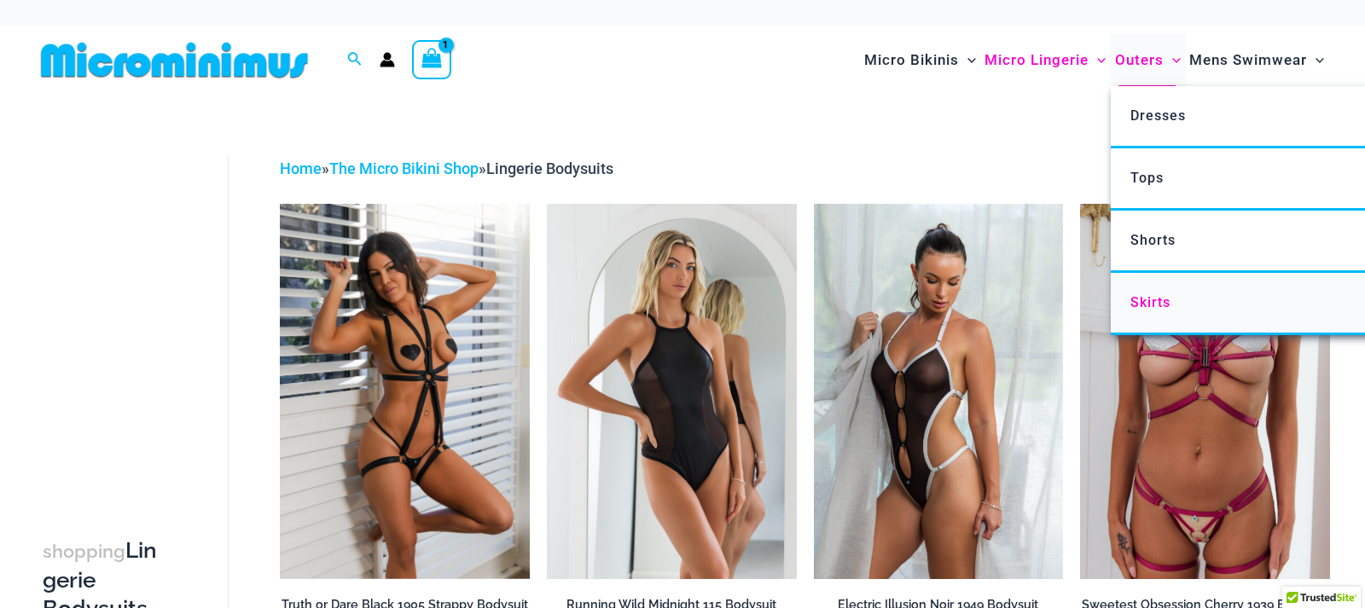
click at [1144, 311] on link "Skirts" at bounding box center [1363, 304] width 507 height 62
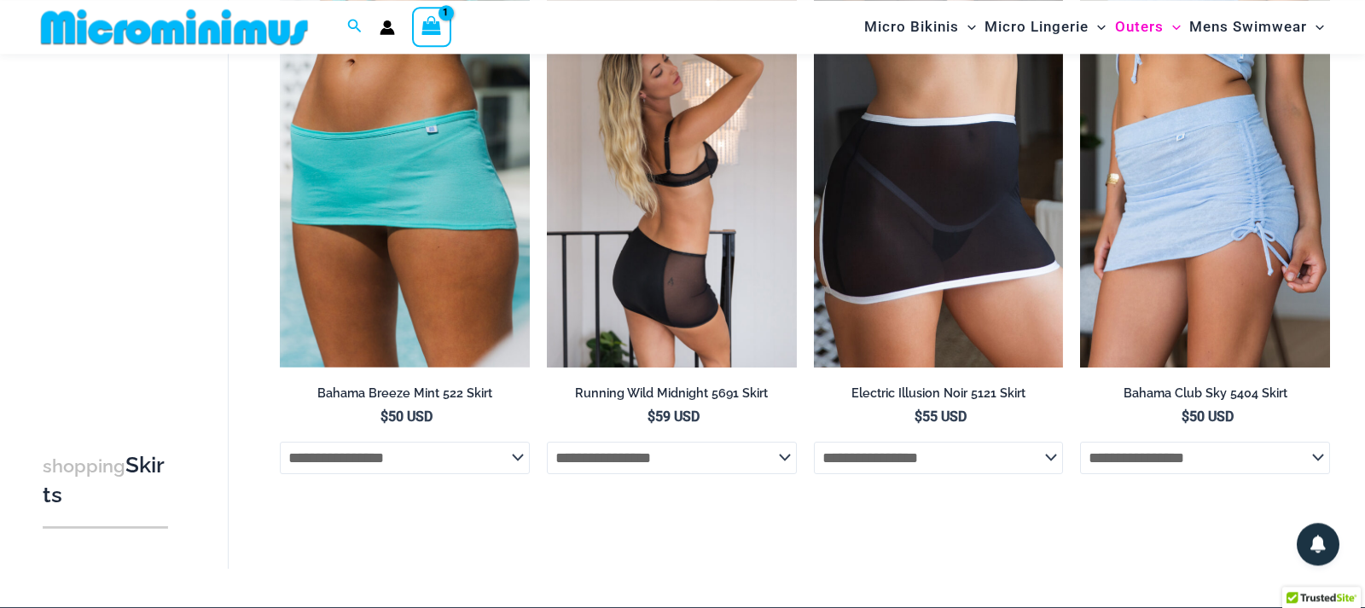
scroll to position [72, 0]
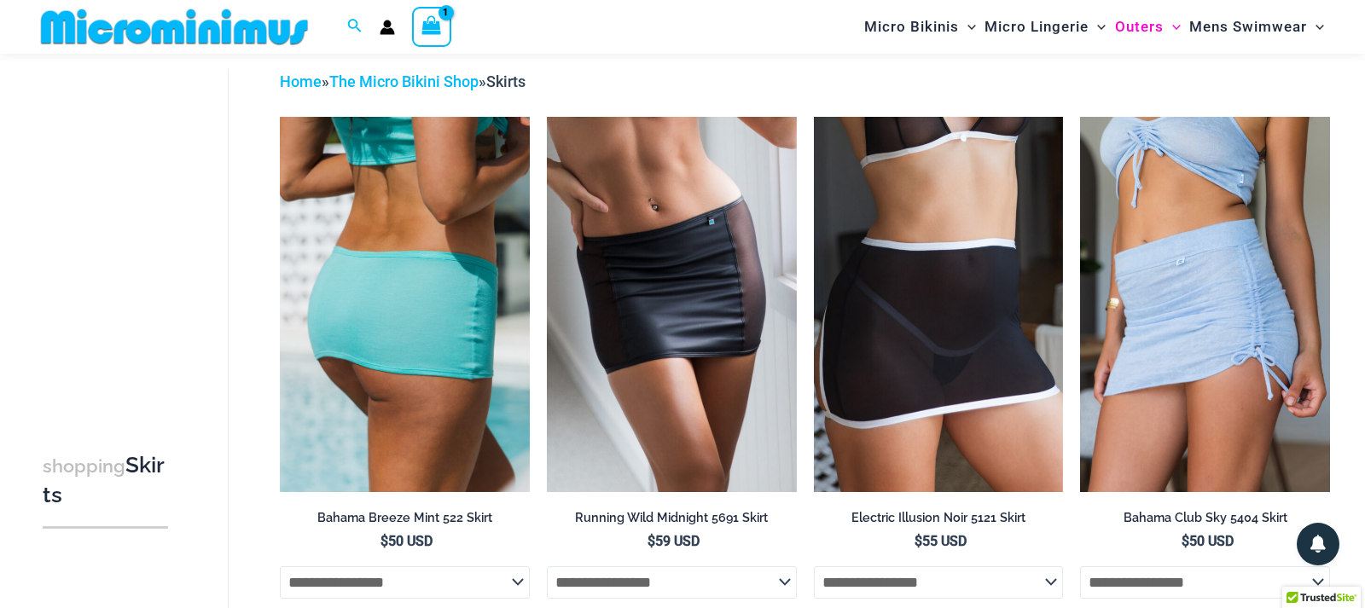
click at [345, 286] on img at bounding box center [405, 304] width 250 height 374
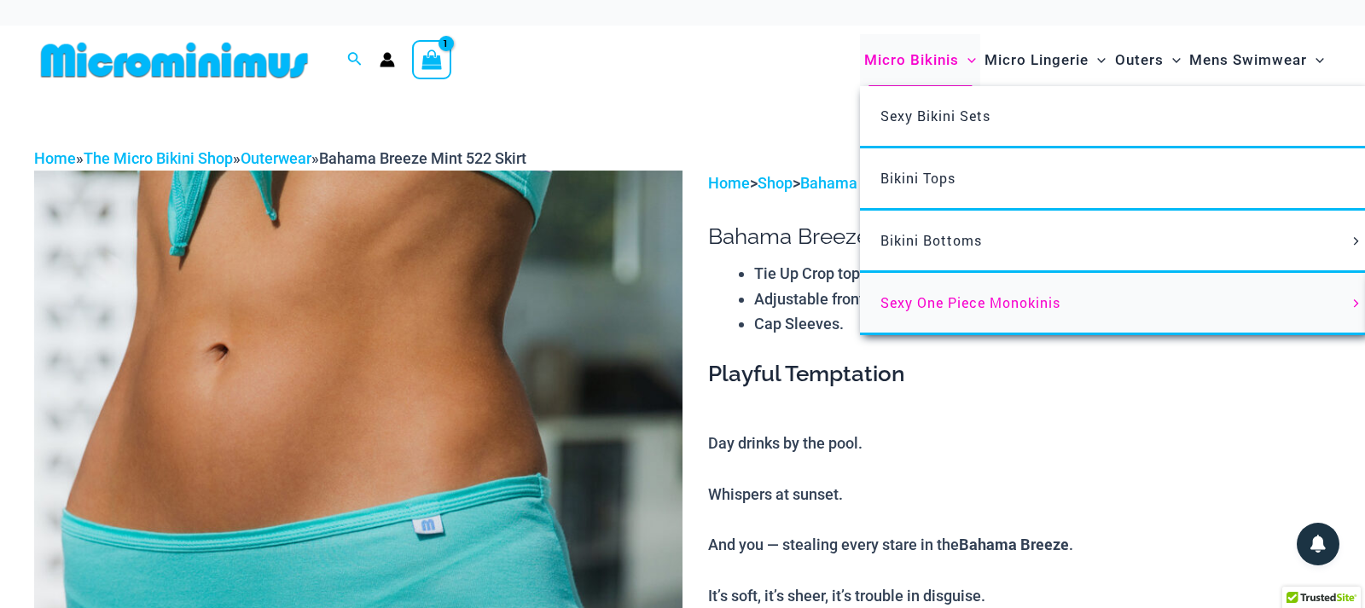
click at [971, 298] on span "Sexy One Piece Monokinis" at bounding box center [970, 302] width 180 height 18
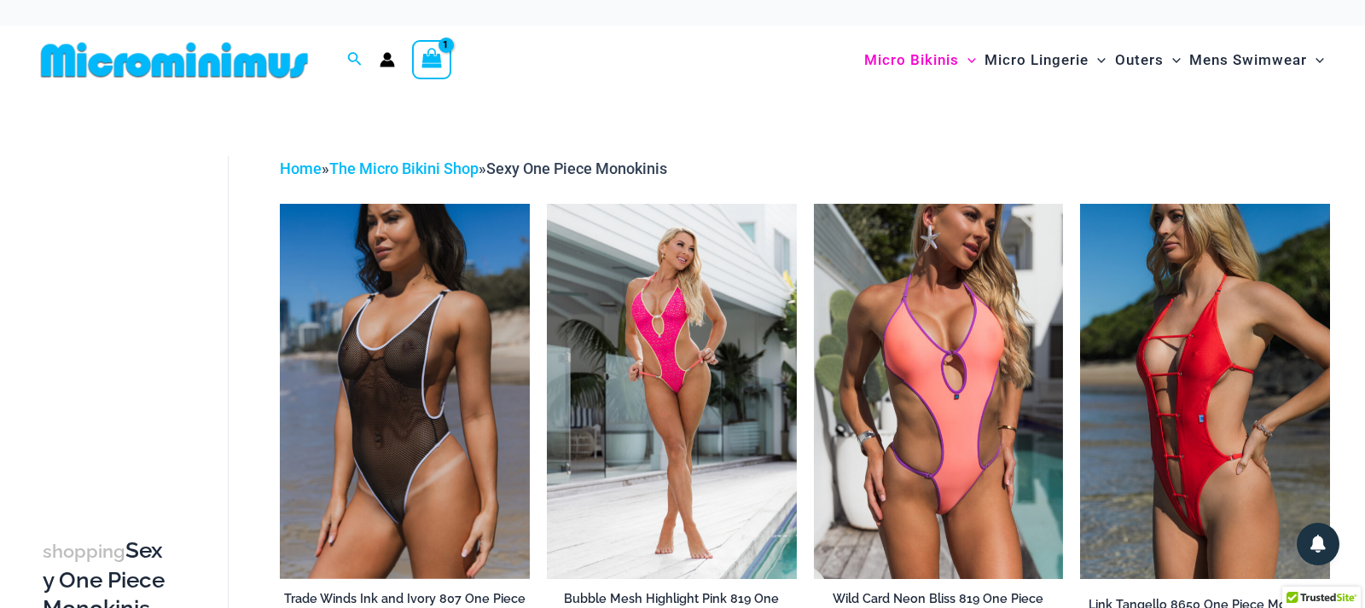
click at [426, 67] on icon "View Shopping Cart, 1 items" at bounding box center [432, 59] width 20 height 20
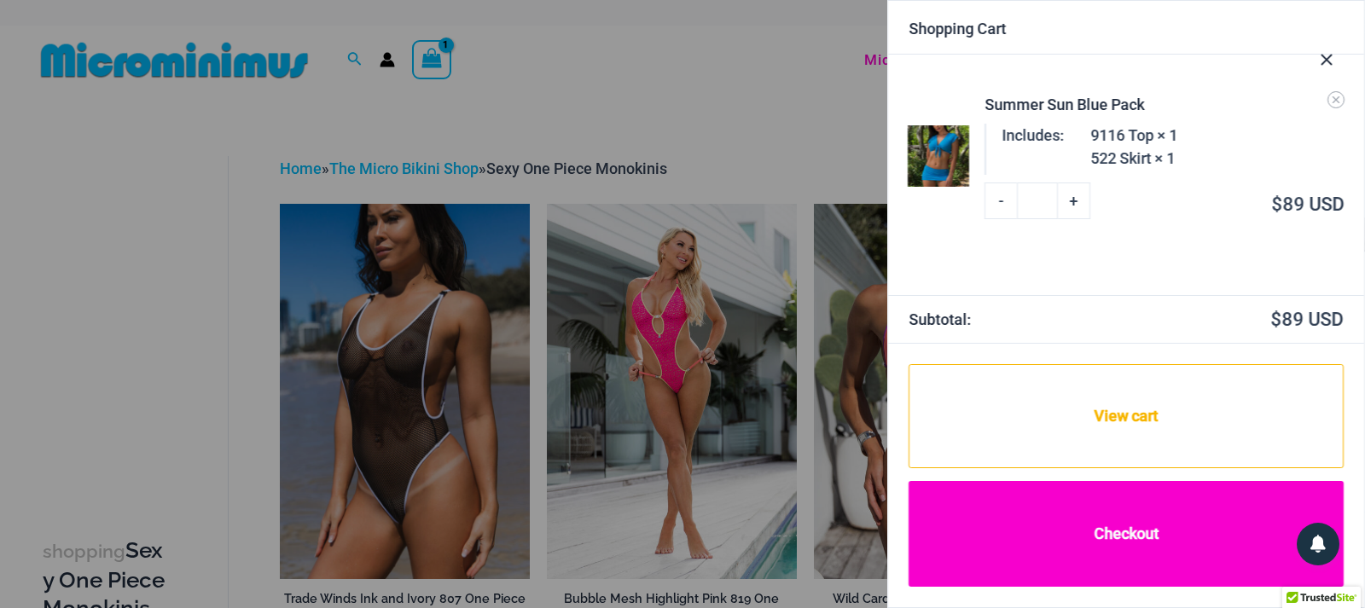
click at [1092, 543] on link "Checkout" at bounding box center [1125, 534] width 435 height 106
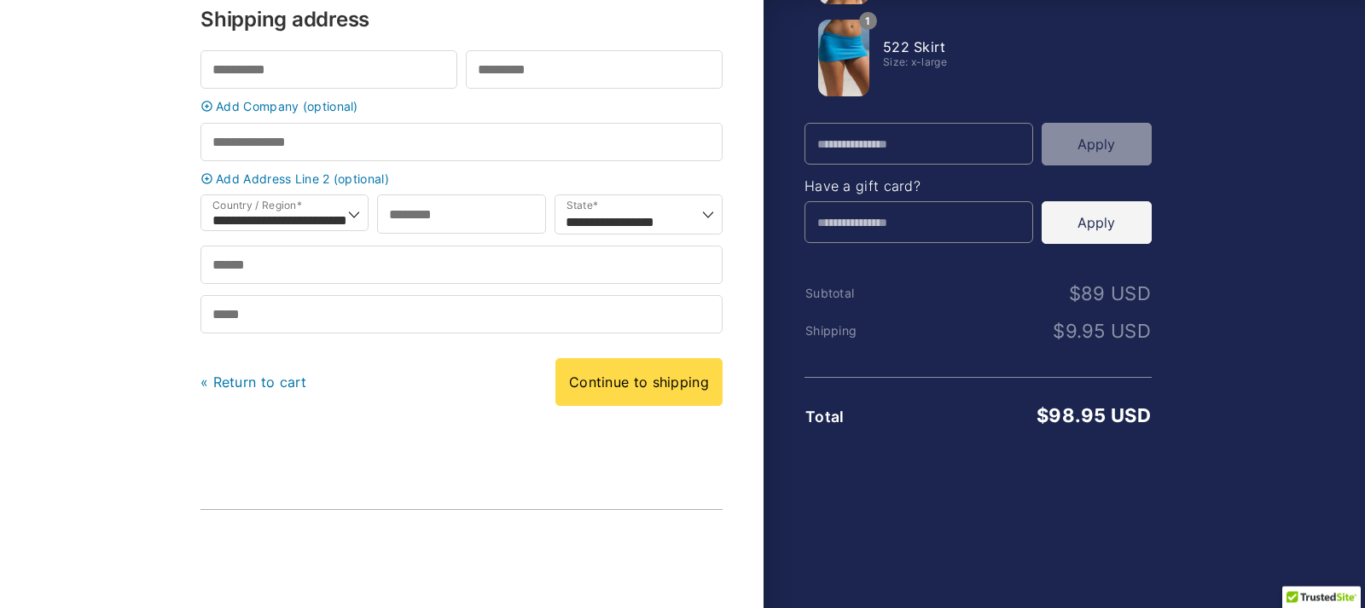
scroll to position [32, 0]
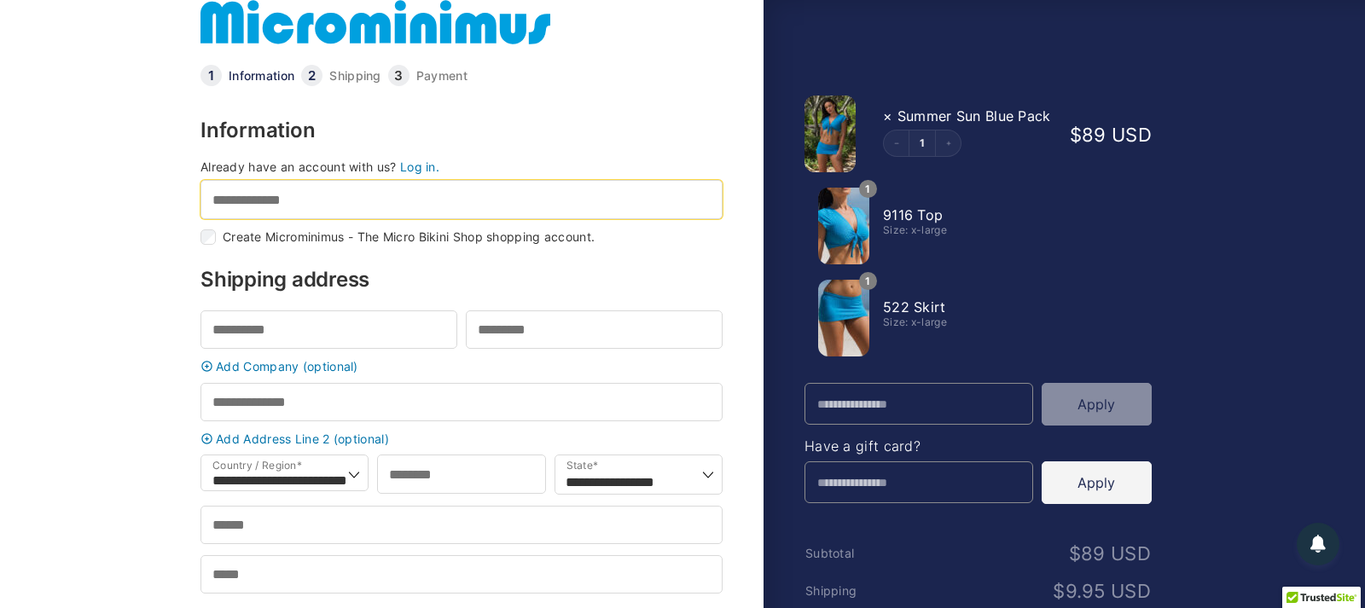
click at [304, 212] on input "Email address *" at bounding box center [461, 199] width 522 height 38
click at [422, 163] on link "Log in." at bounding box center [419, 166] width 39 height 14
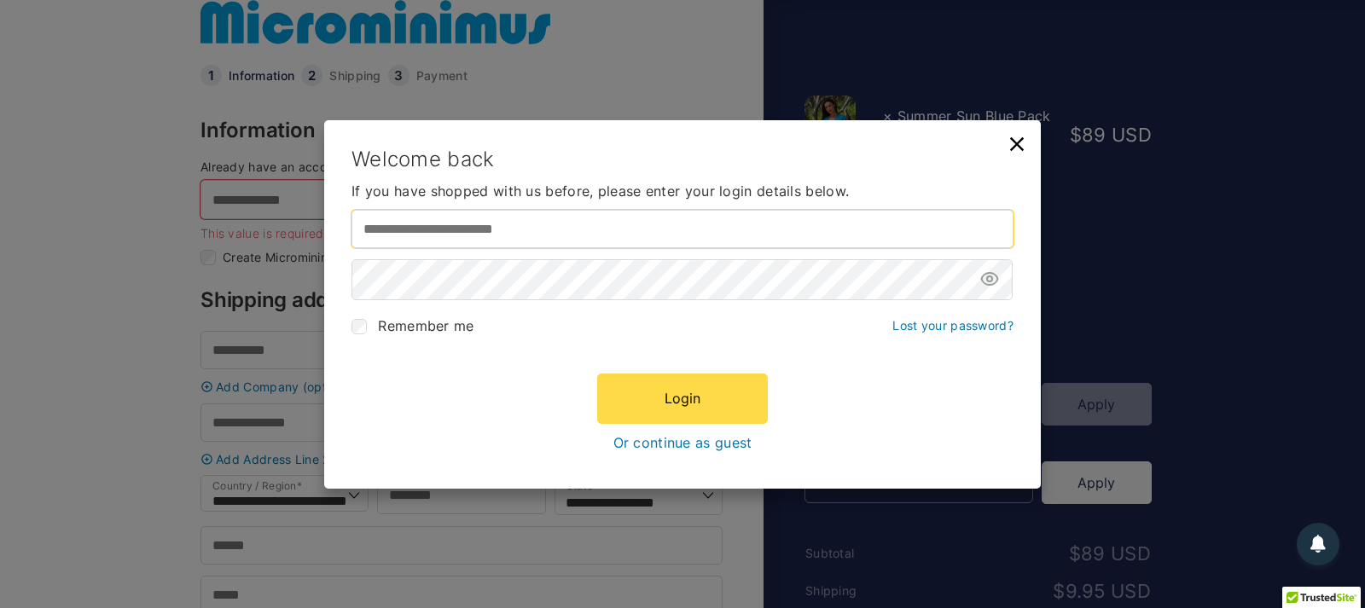
click at [507, 238] on input "Username or email address *" at bounding box center [682, 229] width 662 height 38
type input "**********"
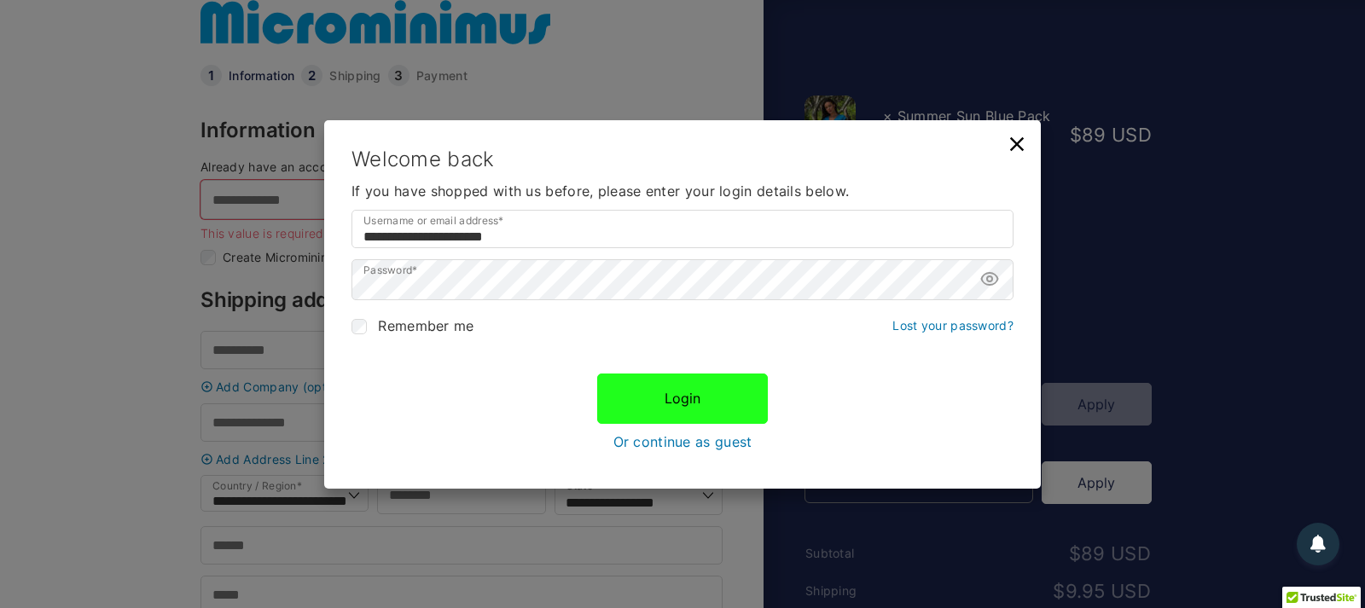
click at [662, 401] on button "Login" at bounding box center [682, 398] width 171 height 49
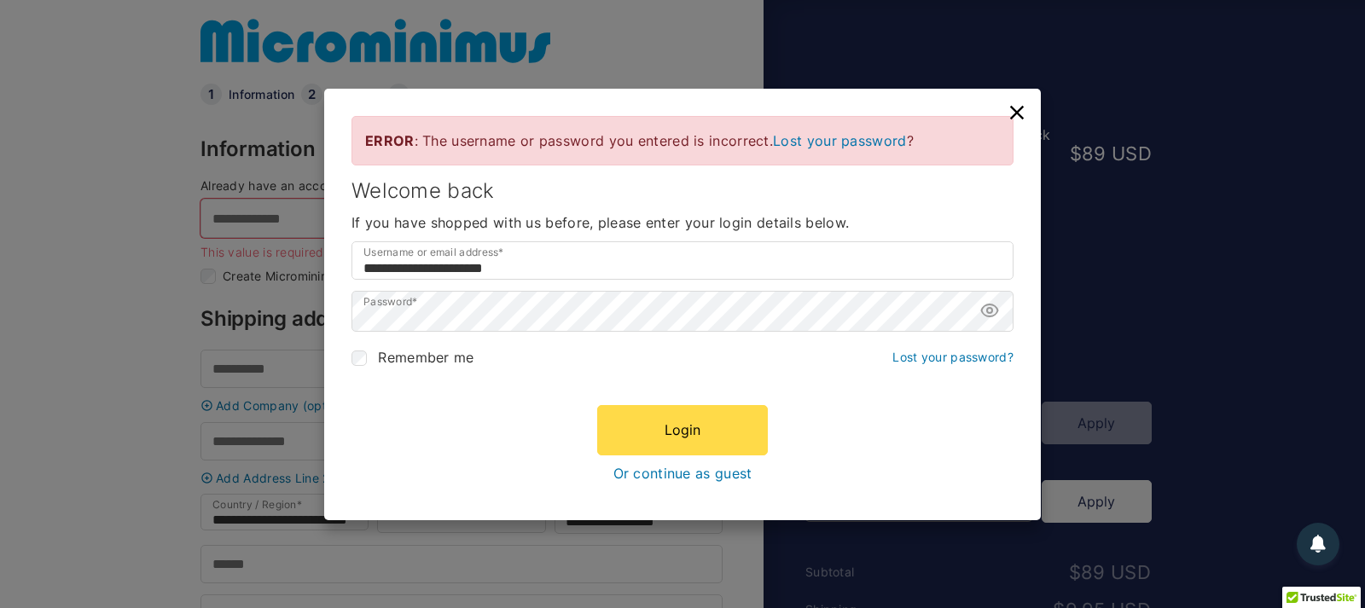
scroll to position [12, 0]
click at [1016, 105] on icon at bounding box center [1017, 113] width 24 height 24
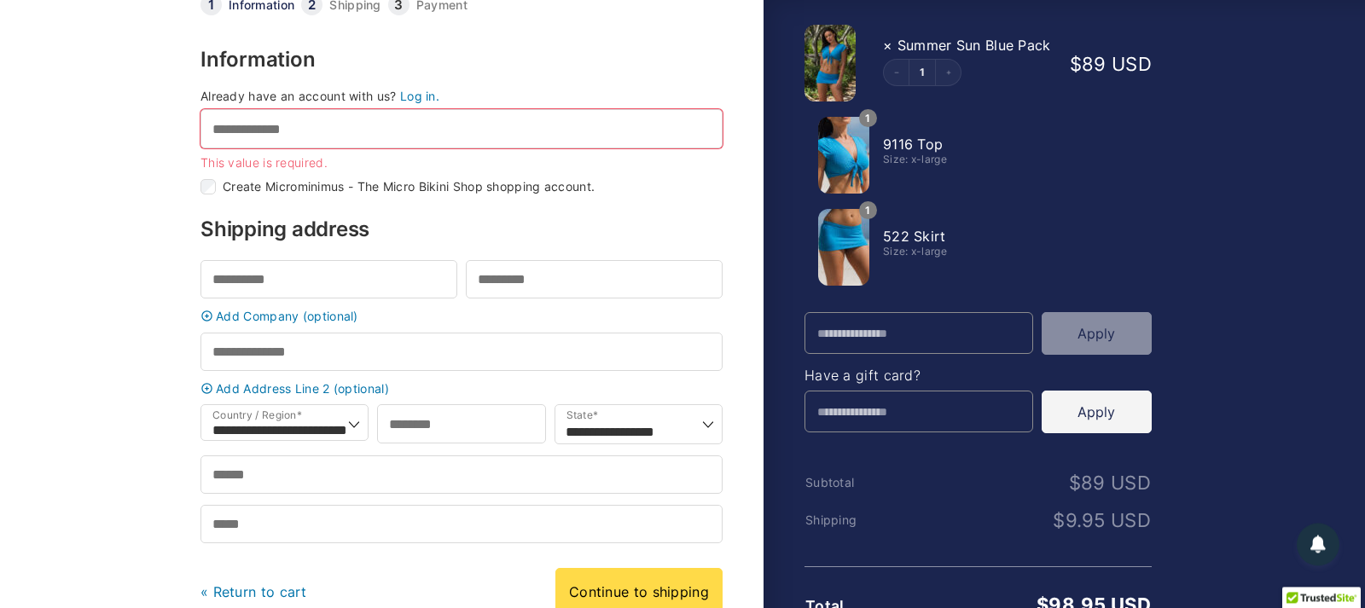
scroll to position [99, 0]
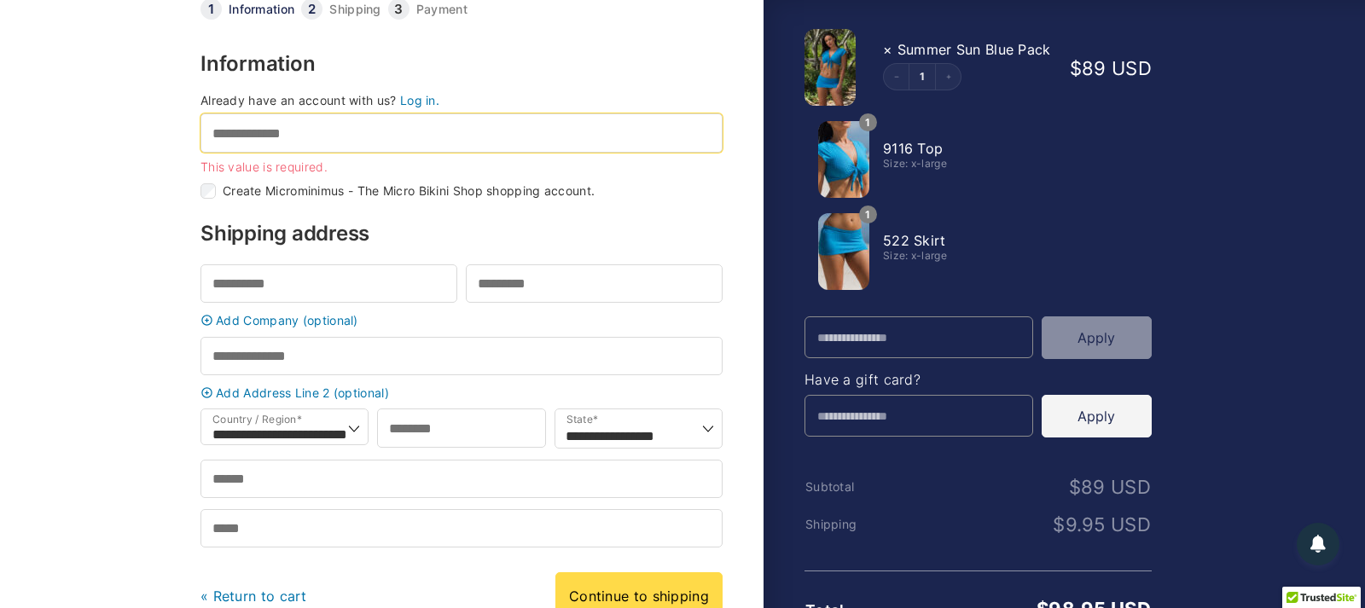
click at [310, 135] on input "Email address *" at bounding box center [461, 132] width 522 height 38
type input "**********"
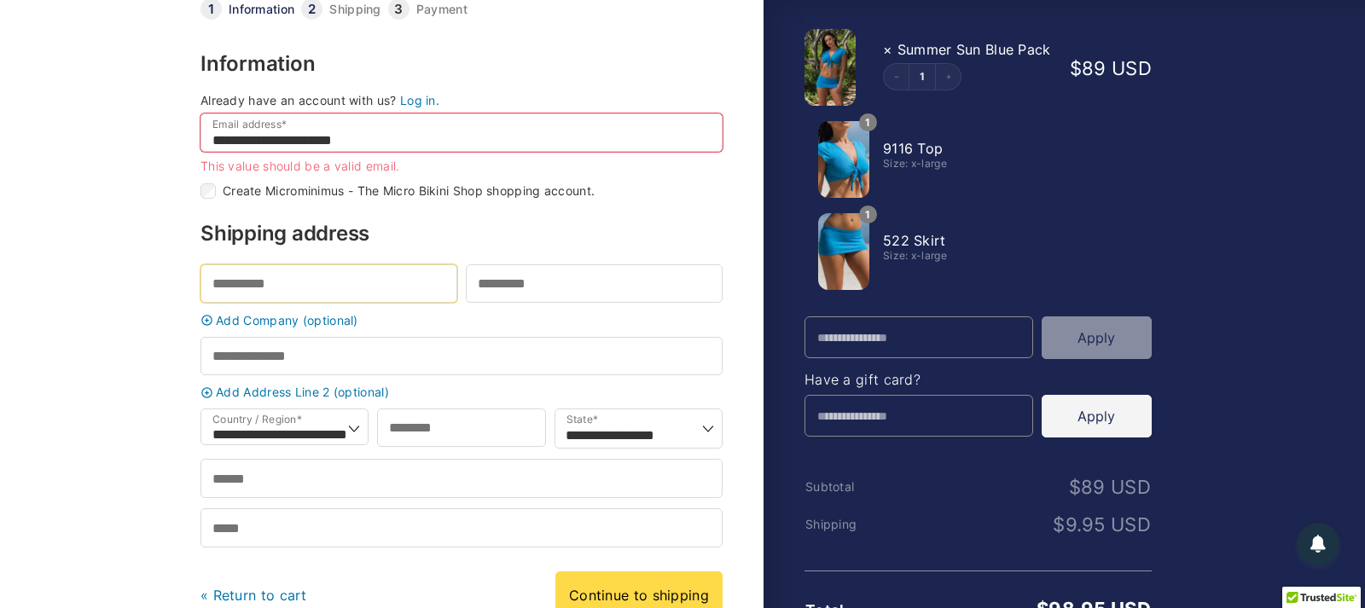
type input "*****"
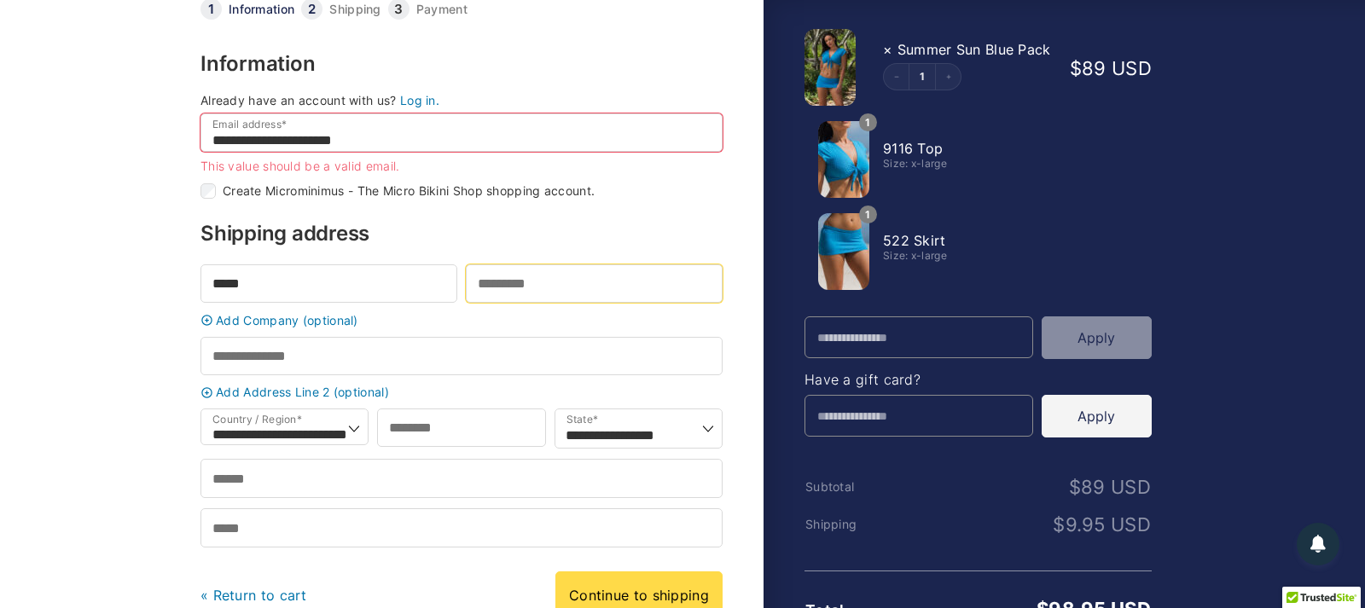
type input "*******"
type input "**********"
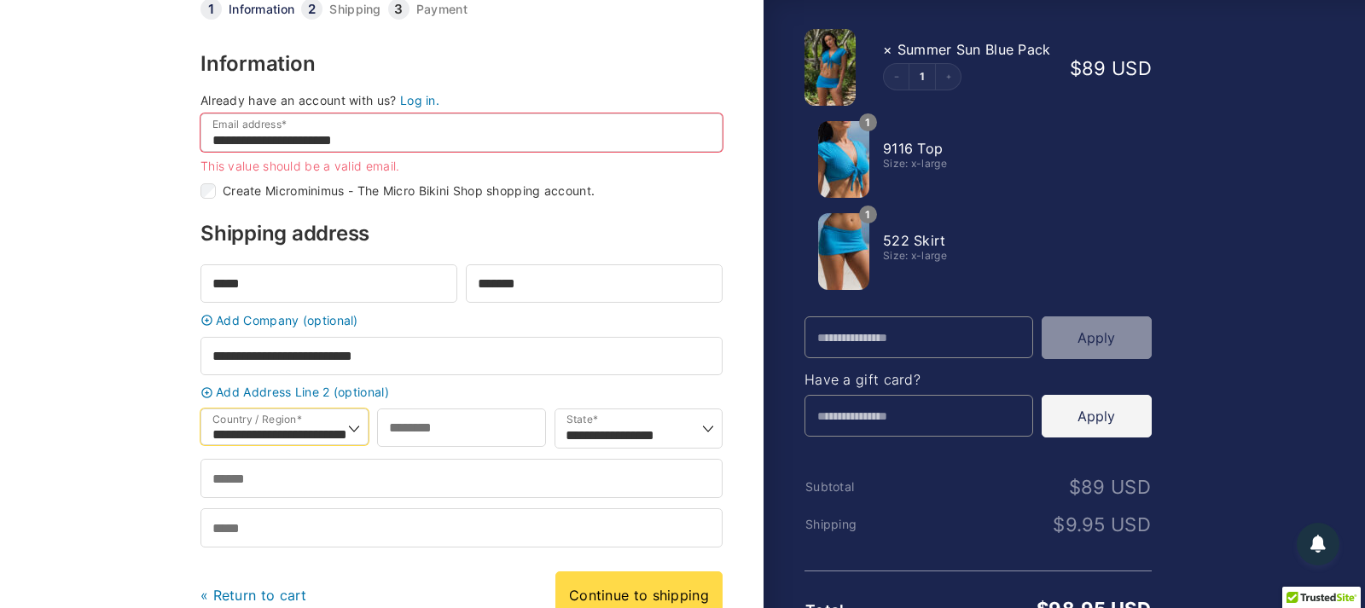
select select "**"
type input "*****"
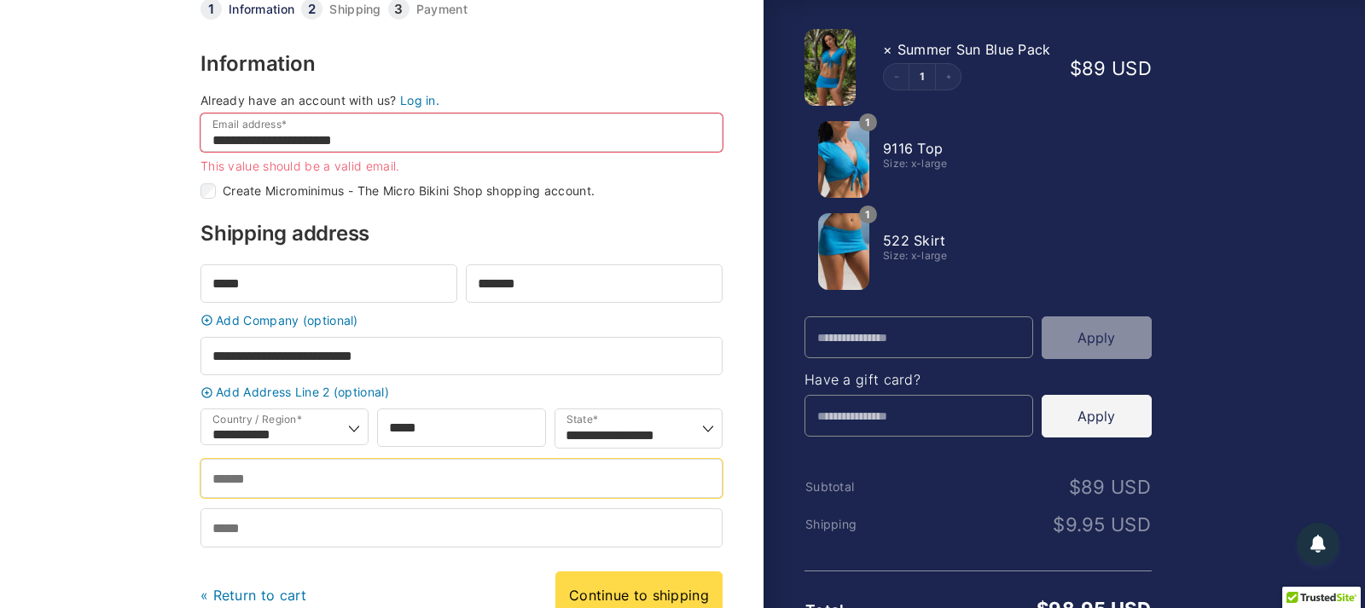
type input "*******"
type input "**********"
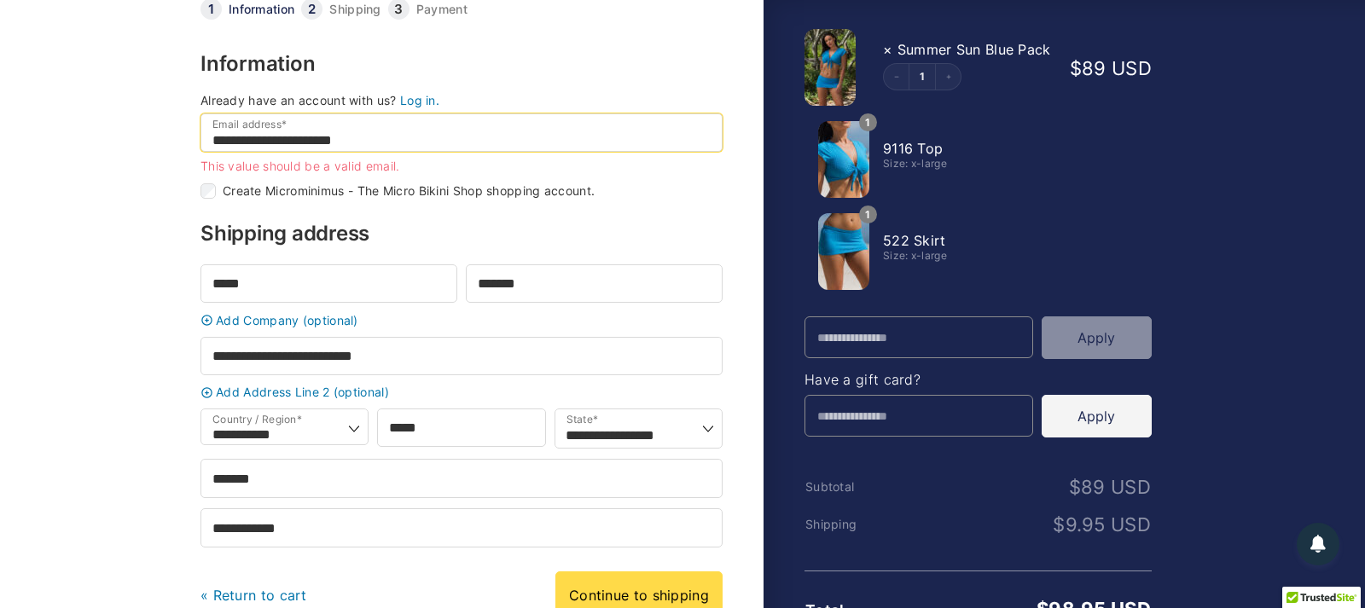
select select "**"
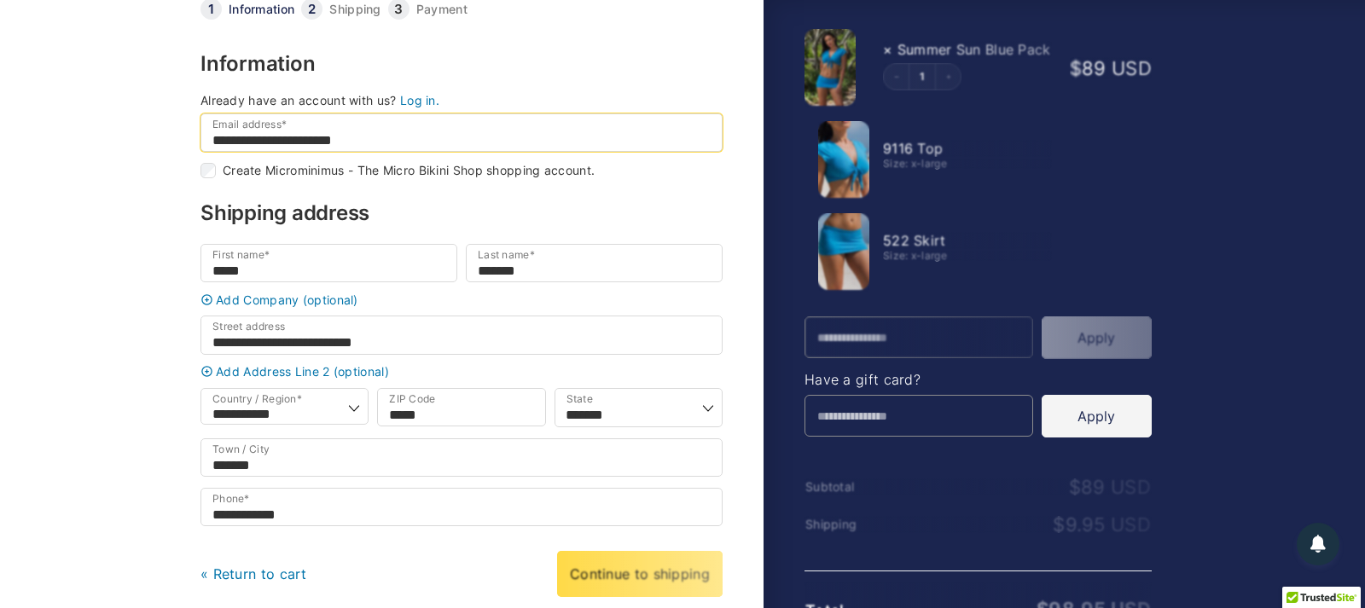
type input "*******"
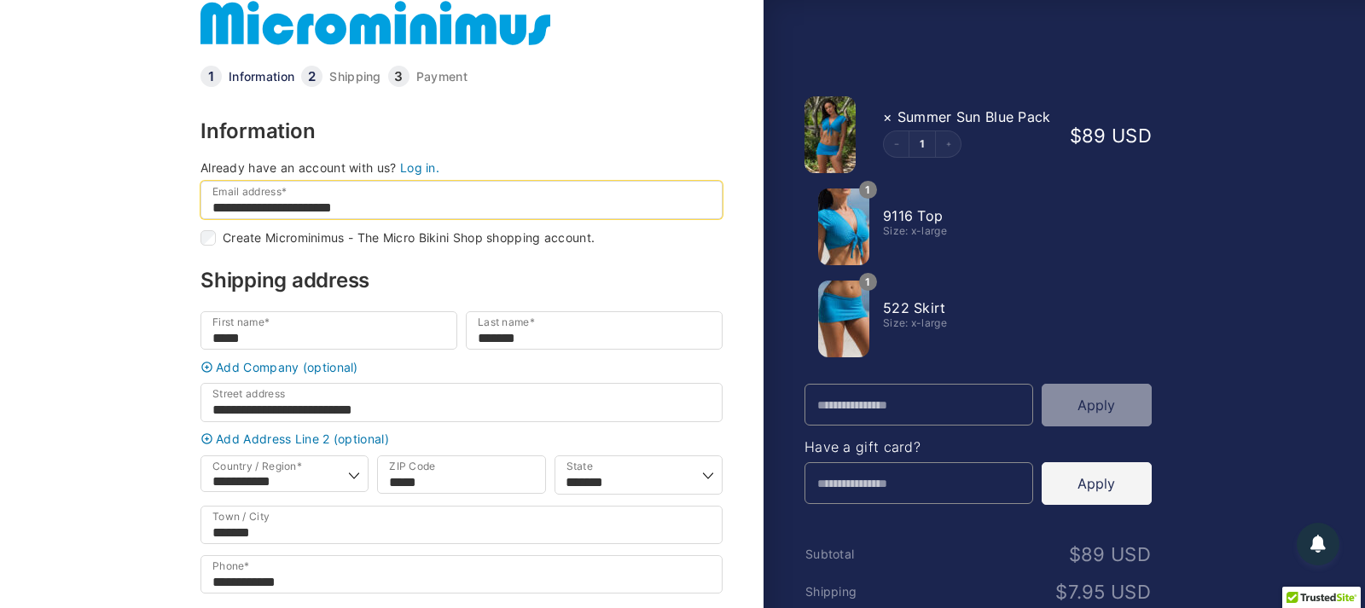
scroll to position [466, 0]
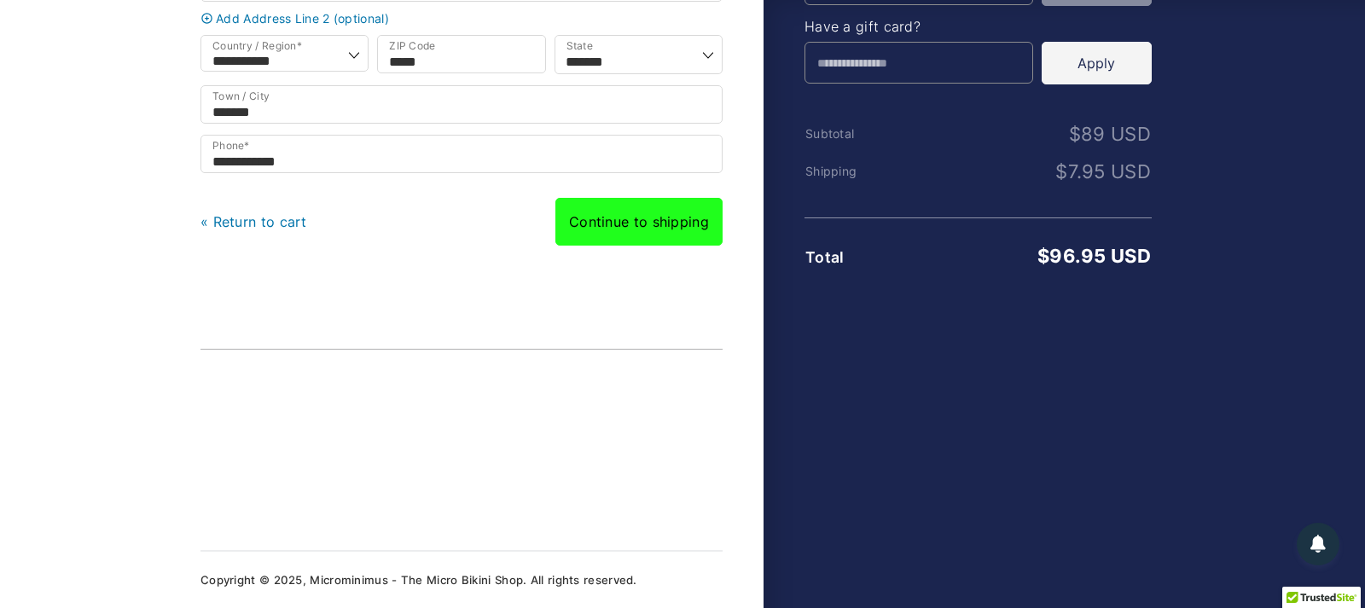
click at [668, 240] on link "Continue to shipping" at bounding box center [638, 222] width 167 height 48
